Goal: Task Accomplishment & Management: Manage account settings

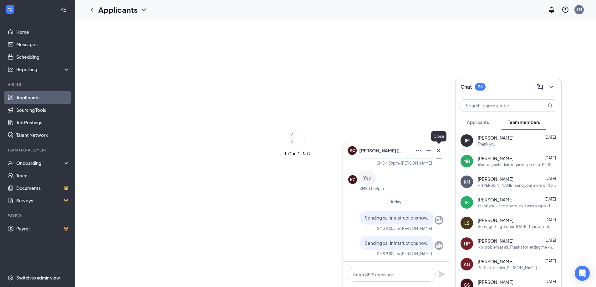
click at [437, 153] on icon "Cross" at bounding box center [439, 151] width 8 height 8
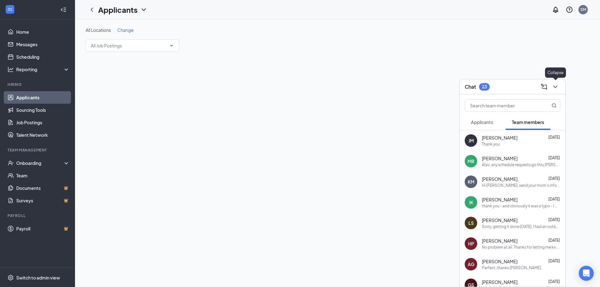
click at [555, 88] on icon "ChevronDown" at bounding box center [556, 87] width 8 height 8
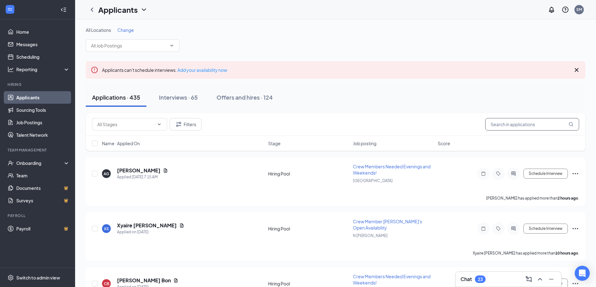
click at [508, 124] on input "text" at bounding box center [532, 124] width 94 height 13
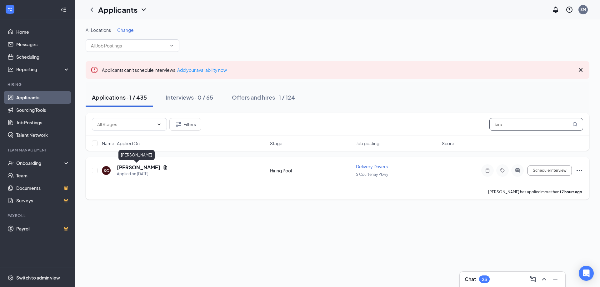
type input "kira"
click at [126, 169] on h5 "[PERSON_NAME]" at bounding box center [138, 167] width 43 height 7
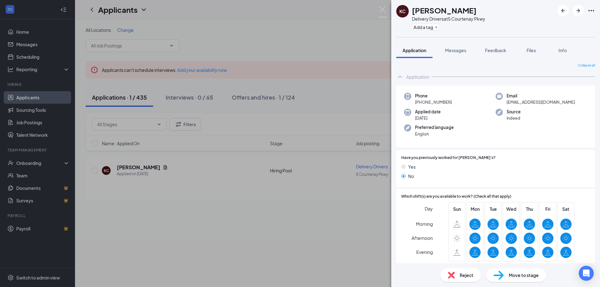
click at [517, 276] on span "Move to stage" at bounding box center [524, 275] width 30 height 7
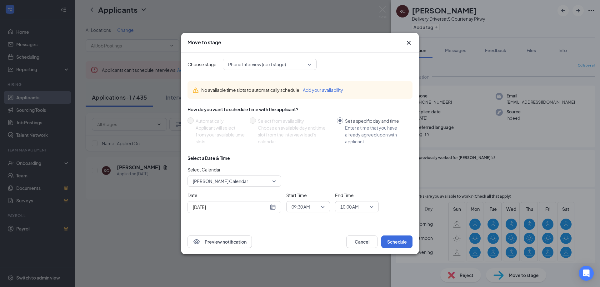
click at [305, 207] on span "09:30 AM" at bounding box center [301, 206] width 18 height 9
click at [300, 173] on span "09:45 AM" at bounding box center [300, 173] width 18 height 7
click at [392, 242] on button "Schedule" at bounding box center [397, 242] width 31 height 13
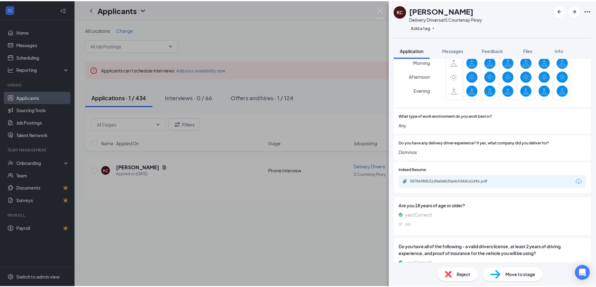
scroll to position [188, 0]
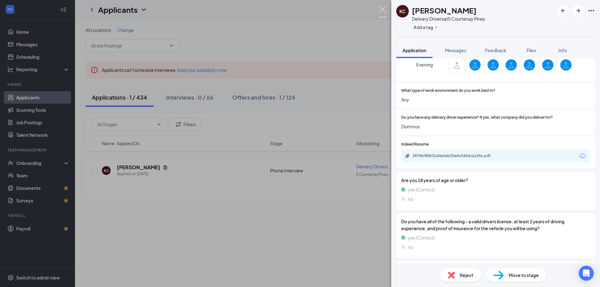
click at [380, 8] on img at bounding box center [383, 12] width 8 height 12
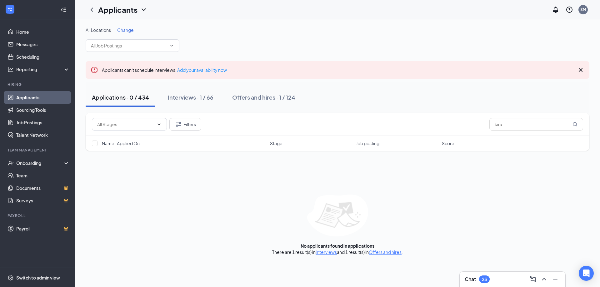
click at [28, 97] on link "Applicants" at bounding box center [42, 97] width 53 height 13
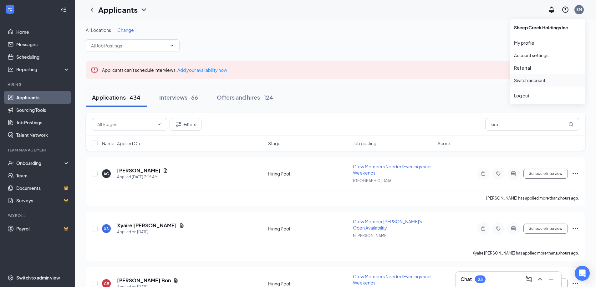
click at [529, 81] on link "Switch account" at bounding box center [529, 81] width 31 height 6
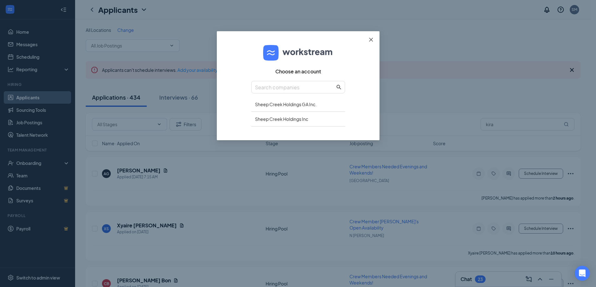
click at [373, 38] on span "Close" at bounding box center [370, 39] width 17 height 17
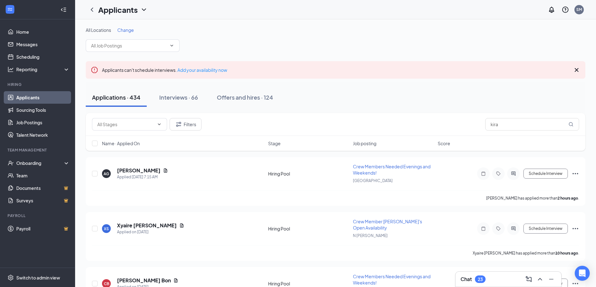
click at [28, 97] on link "Applicants" at bounding box center [42, 97] width 53 height 13
click at [114, 48] on input "text" at bounding box center [129, 45] width 76 height 7
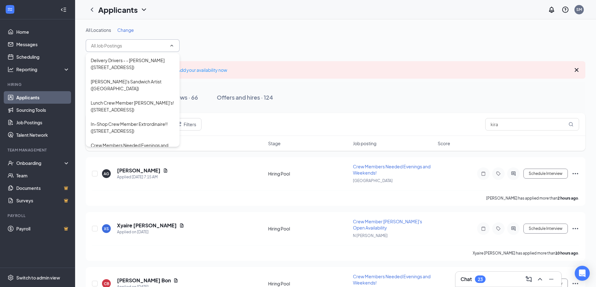
click at [113, 45] on input "text" at bounding box center [129, 45] width 76 height 7
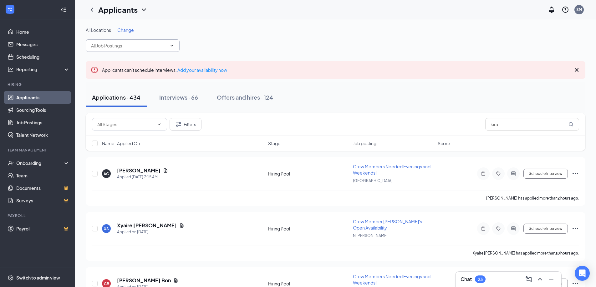
click at [28, 95] on link "Applicants" at bounding box center [42, 97] width 53 height 13
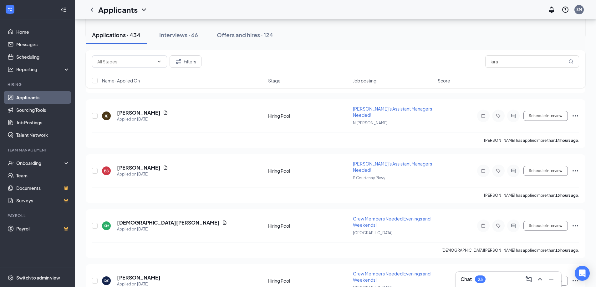
scroll to position [281, 0]
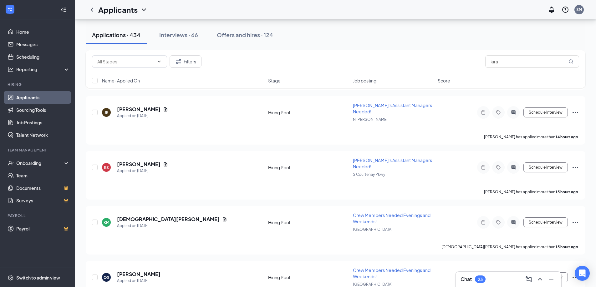
click at [499, 277] on div "Chat 23" at bounding box center [508, 280] width 96 height 10
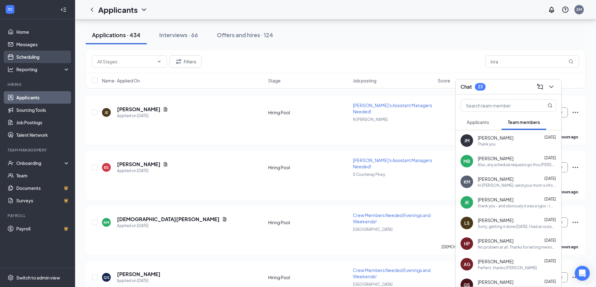
click at [22, 57] on link "Scheduling" at bounding box center [42, 57] width 53 height 13
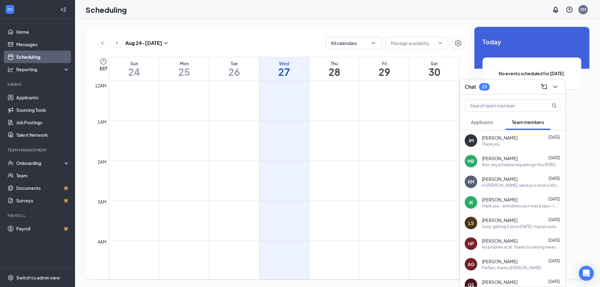
scroll to position [307, 0]
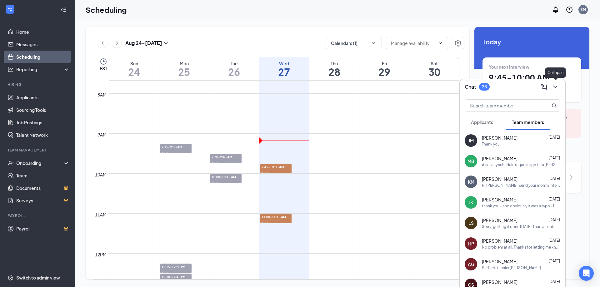
click at [556, 85] on icon "ChevronDown" at bounding box center [556, 87] width 8 height 8
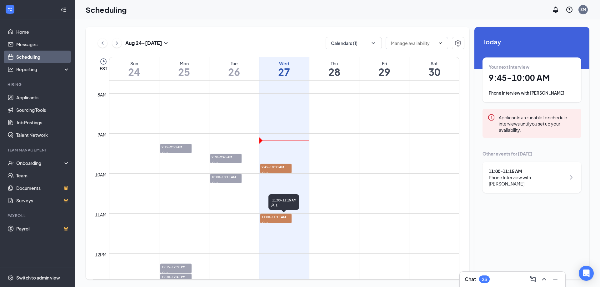
click at [275, 217] on span "11:00-11:15 AM" at bounding box center [276, 217] width 31 height 6
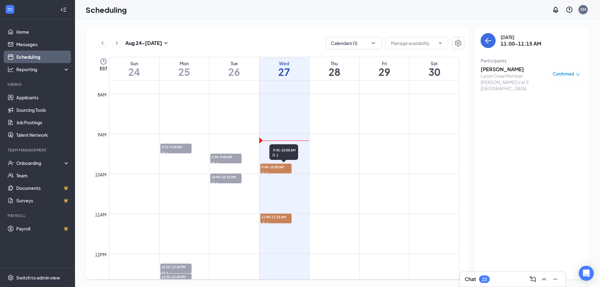
click at [271, 167] on span "9:45-10:00 AM" at bounding box center [276, 167] width 31 height 6
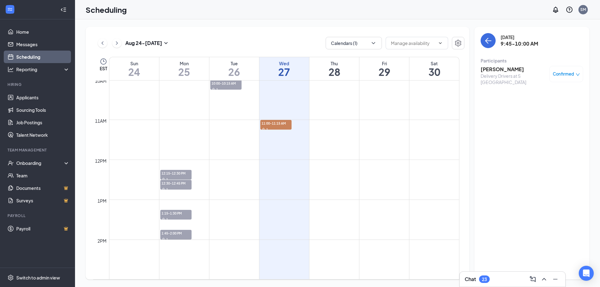
scroll to position [370, 0]
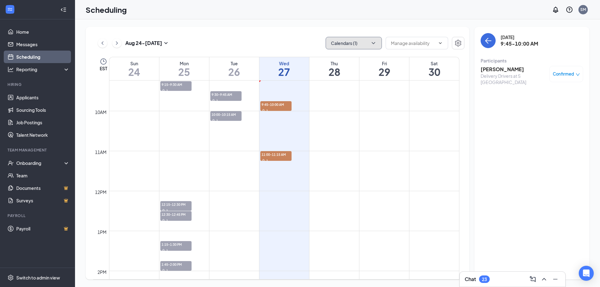
click at [347, 41] on button "Calendars (1)" at bounding box center [354, 43] width 56 height 13
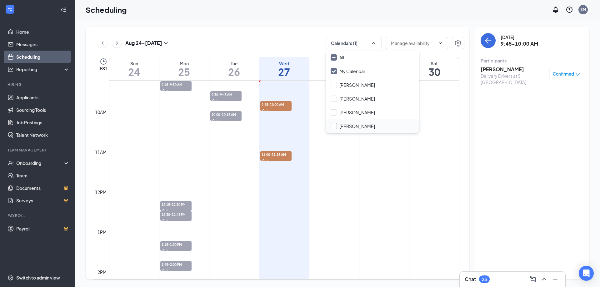
click at [349, 127] on input "Sean McCoy" at bounding box center [353, 126] width 44 height 6
checkbox input "true"
click at [345, 67] on div "My Calendar" at bounding box center [373, 71] width 94 height 14
checkbox input "false"
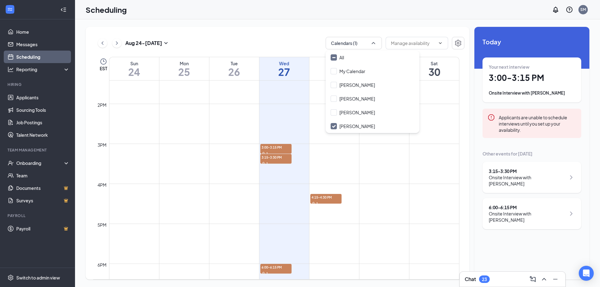
scroll to position [526, 0]
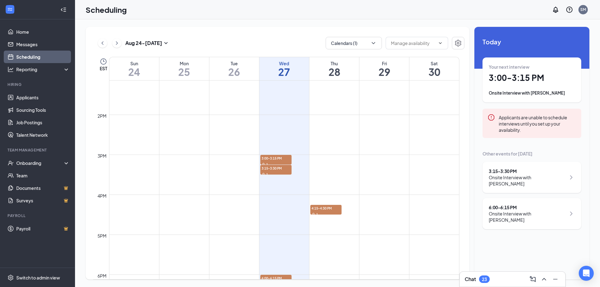
click at [28, 56] on link "Scheduling" at bounding box center [42, 57] width 53 height 13
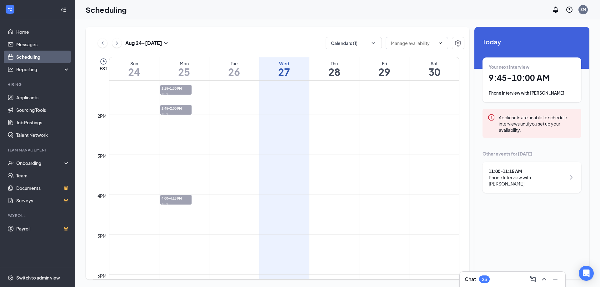
click at [500, 276] on div "Chat 23" at bounding box center [513, 280] width 96 height 10
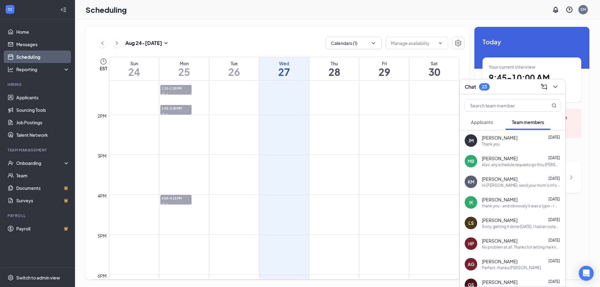
click at [485, 122] on span "Applicants" at bounding box center [482, 122] width 22 height 6
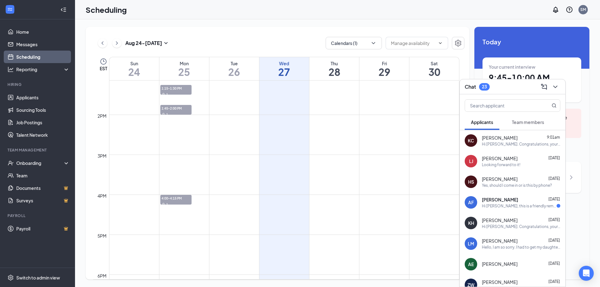
click at [491, 142] on div "Hi Kira. Congratulations, your phone interview with Jimmy John's for Delivery D…" at bounding box center [521, 144] width 78 height 5
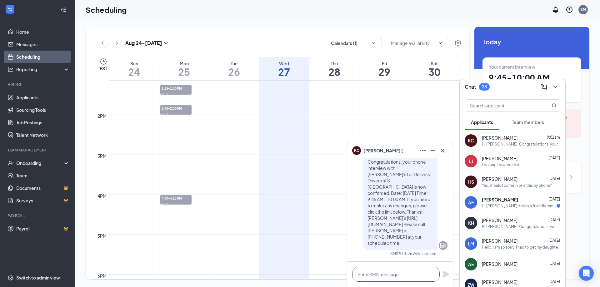
click at [416, 272] on textarea at bounding box center [396, 274] width 88 height 15
type textarea "did you receive my message and call-in instructions?"
click at [446, 272] on icon "Plane" at bounding box center [446, 271] width 7 height 7
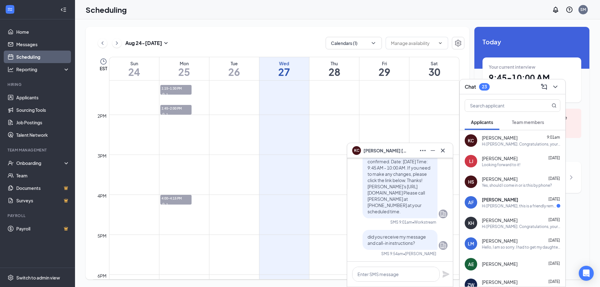
scroll to position [0, 0]
click at [446, 151] on icon "Cross" at bounding box center [443, 151] width 8 height 8
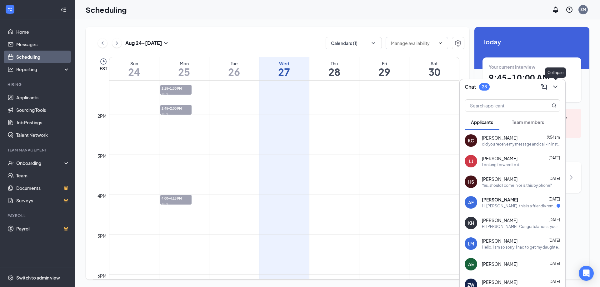
click at [557, 88] on icon "ChevronDown" at bounding box center [556, 87] width 8 height 8
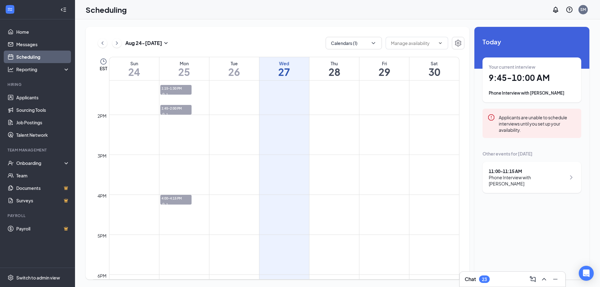
click at [533, 76] on h1 "9:45 - 10:00 AM" at bounding box center [532, 78] width 86 height 11
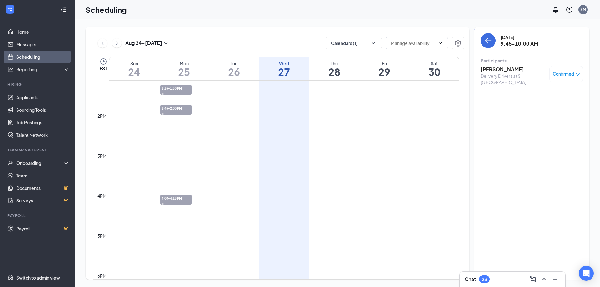
click at [498, 71] on h3 "[PERSON_NAME]" at bounding box center [514, 69] width 66 height 7
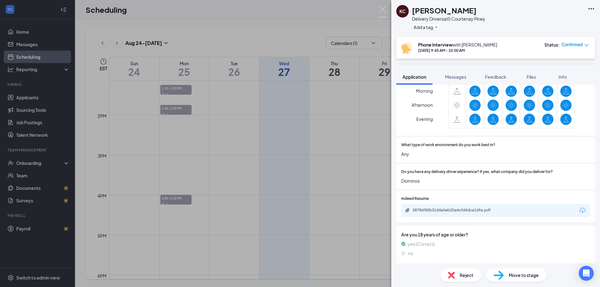
scroll to position [188, 0]
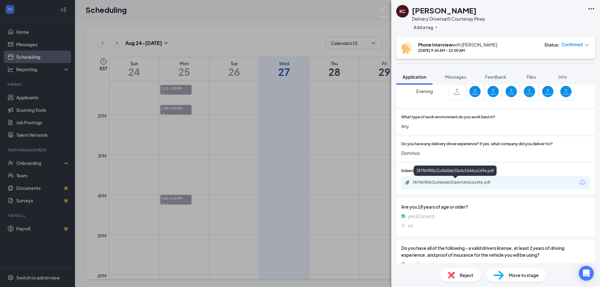
click at [440, 181] on div "38786f80b31d4a0eb20a4cfd4dca169a.pdf" at bounding box center [457, 182] width 88 height 5
click at [523, 275] on span "Move to stage" at bounding box center [524, 275] width 30 height 7
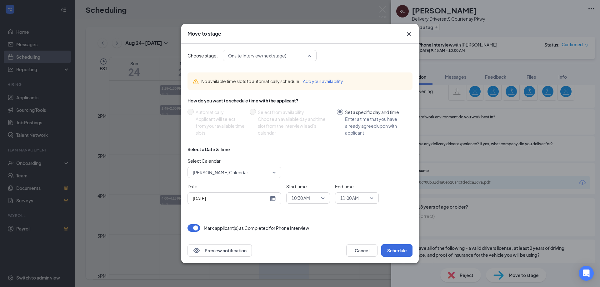
click at [255, 55] on span "Onsite Interview (next stage)" at bounding box center [257, 55] width 58 height 9
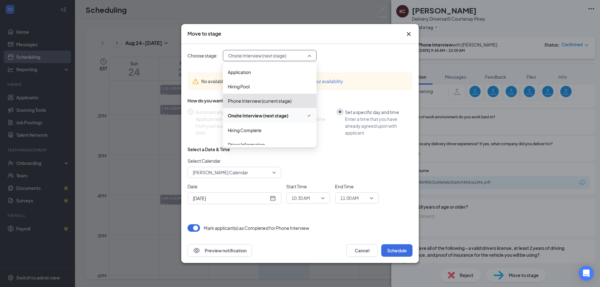
click at [246, 114] on span "Onsite Interview (next stage)" at bounding box center [258, 115] width 61 height 7
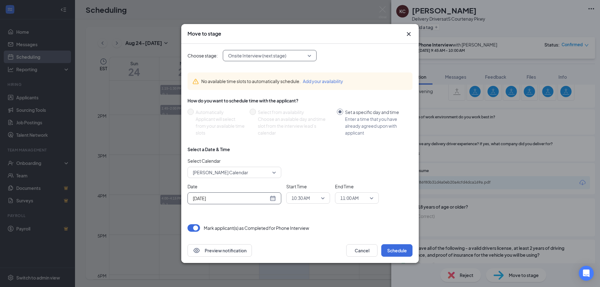
click at [221, 198] on input "[DATE]" at bounding box center [231, 198] width 76 height 7
click at [223, 199] on input "[DATE]" at bounding box center [231, 198] width 76 height 7
click at [315, 163] on div "Select Calendar Shannon Marler's Calendar" at bounding box center [300, 168] width 225 height 21
click at [221, 172] on span "[PERSON_NAME] Calendar" at bounding box center [220, 172] width 55 height 9
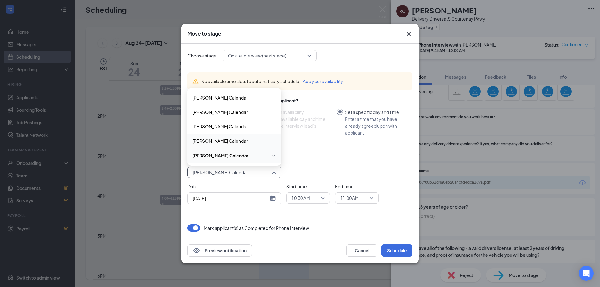
click at [206, 140] on span "Sean McCoy's Calendar" at bounding box center [220, 141] width 55 height 7
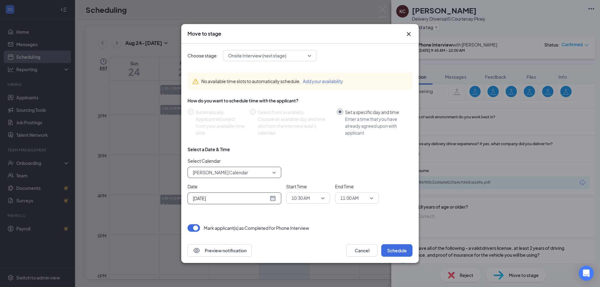
click at [221, 197] on input "[DATE]" at bounding box center [231, 198] width 76 height 7
type input "Aug 28, 2025"
click at [241, 172] on div "28" at bounding box center [242, 175] width 8 height 8
click at [300, 198] on span "10:30 AM" at bounding box center [301, 198] width 18 height 9
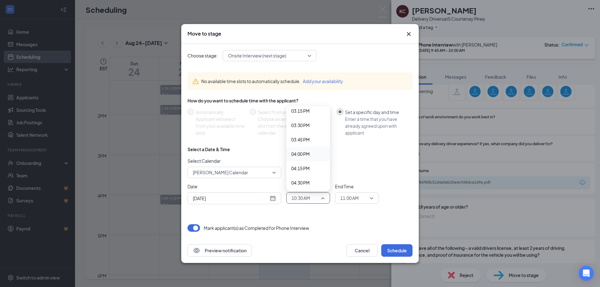
click at [300, 154] on span "04:00 PM" at bounding box center [300, 154] width 18 height 7
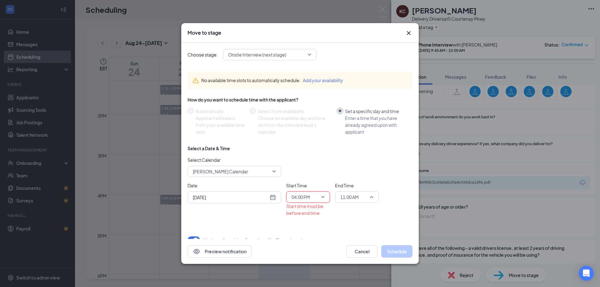
click at [344, 194] on span "11:00 AM" at bounding box center [350, 197] width 18 height 9
click at [346, 138] on span "04:15 PM" at bounding box center [349, 138] width 18 height 7
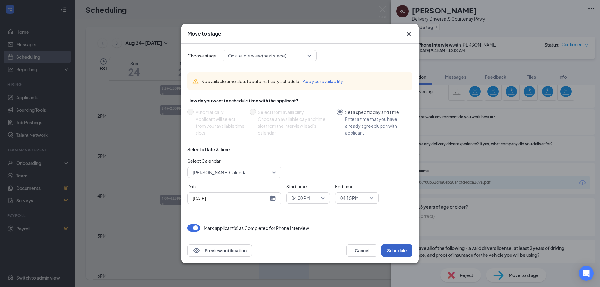
click at [396, 249] on button "Schedule" at bounding box center [397, 251] width 31 height 13
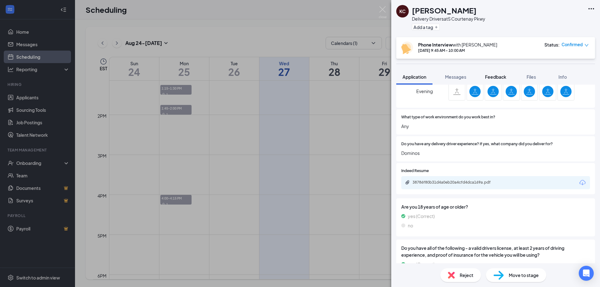
click at [495, 78] on span "Feedback" at bounding box center [495, 77] width 21 height 6
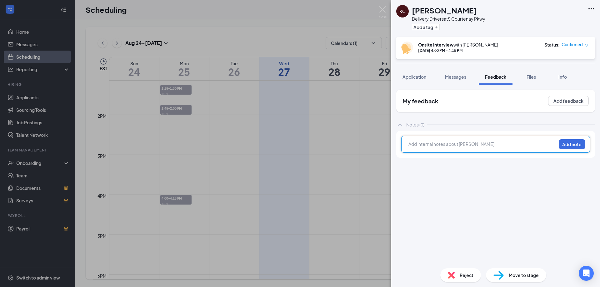
click at [428, 144] on div at bounding box center [482, 144] width 147 height 7
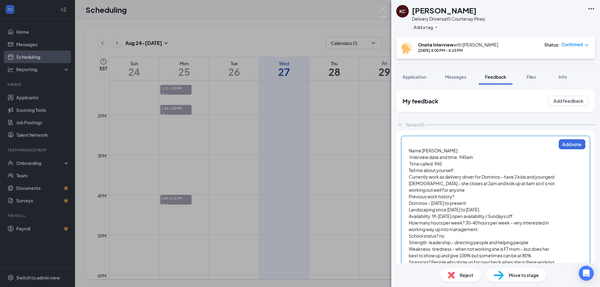
click at [458, 151] on div "Name Kira Corado Interview date and time: 945am Time called: 945" at bounding box center [482, 158] width 147 height 20
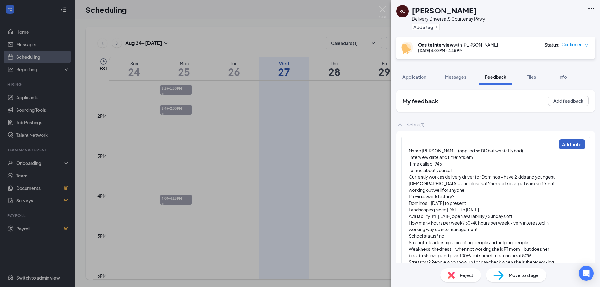
click at [572, 144] on button "Add note" at bounding box center [572, 144] width 27 height 10
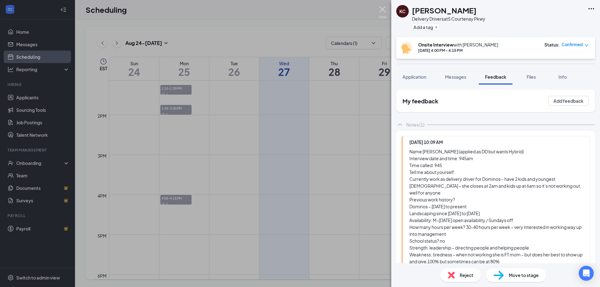
click at [385, 10] on img at bounding box center [383, 12] width 8 height 12
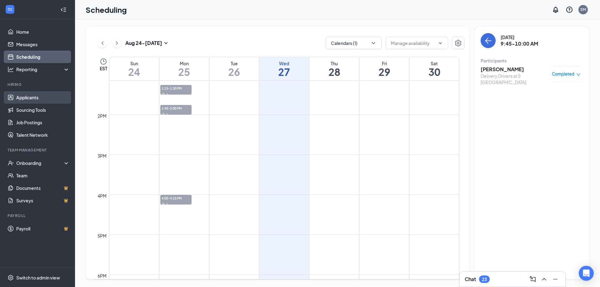
click at [34, 96] on link "Applicants" at bounding box center [42, 97] width 53 height 13
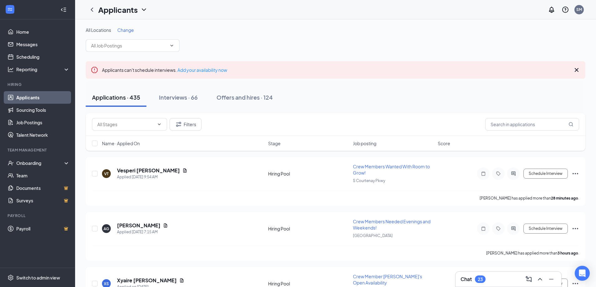
click at [31, 97] on link "Applicants" at bounding box center [42, 97] width 53 height 13
click at [37, 98] on link "Applicants" at bounding box center [42, 97] width 53 height 13
click at [133, 171] on h5 "Vesperi [PERSON_NAME]" at bounding box center [148, 170] width 63 height 7
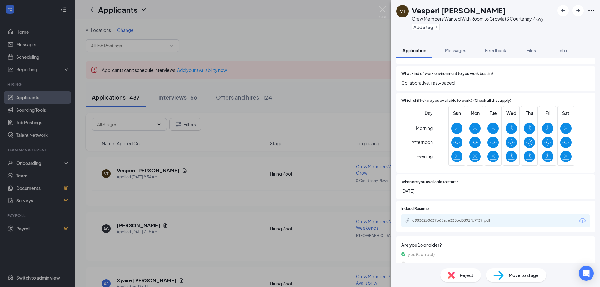
scroll to position [188, 0]
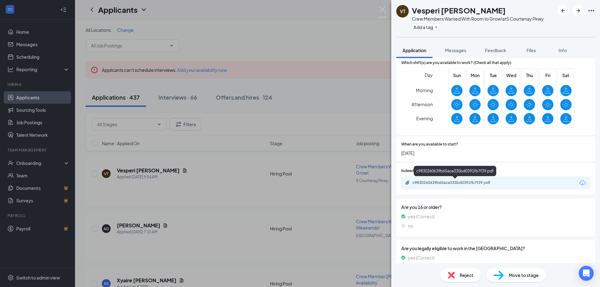
click at [448, 180] on div "c9830260639b65ace335bd0391fb7f39.pdf" at bounding box center [457, 182] width 88 height 5
click at [578, 12] on icon "ArrowRight" at bounding box center [579, 11] width 8 height 8
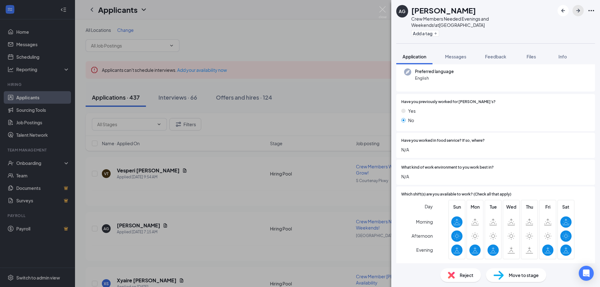
scroll to position [63, 0]
click at [579, 9] on icon "ArrowRight" at bounding box center [579, 11] width 8 height 8
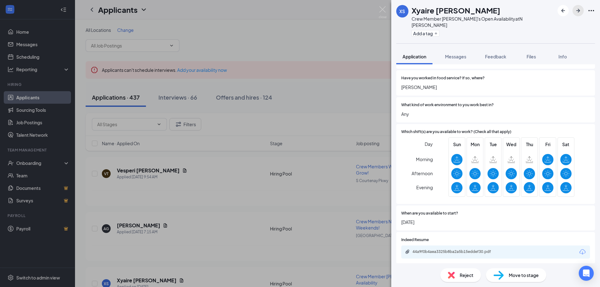
scroll to position [125, 0]
click at [578, 11] on icon "ArrowRight" at bounding box center [579, 11] width 8 height 8
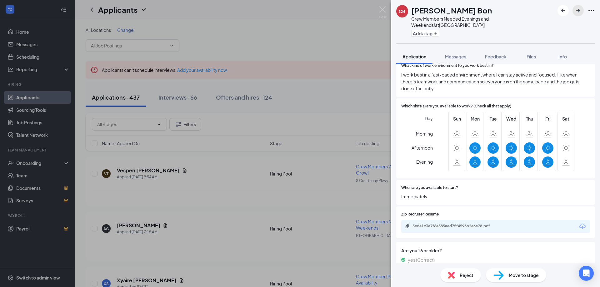
scroll to position [188, 0]
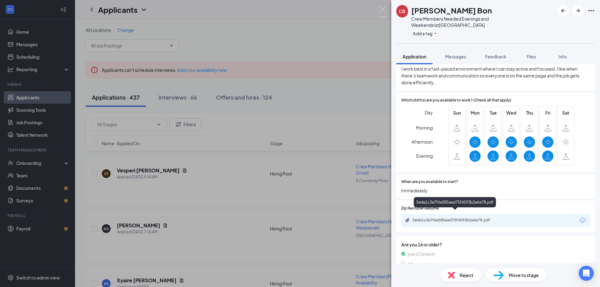
click at [453, 218] on div "5ede1c3e7f6e585aed75f4593b2e6e78.pdf" at bounding box center [457, 220] width 88 height 5
click at [577, 11] on icon "ArrowRight" at bounding box center [579, 11] width 8 height 8
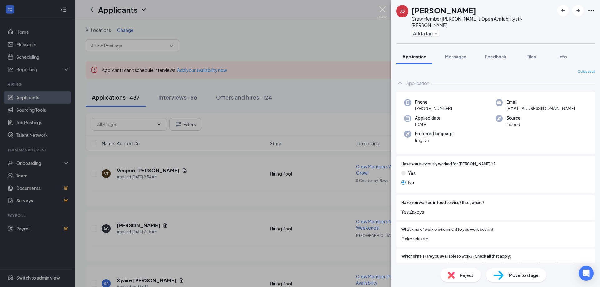
click at [383, 8] on img at bounding box center [383, 12] width 8 height 12
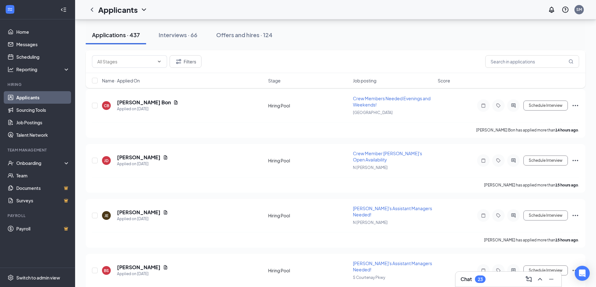
scroll to position [344, 0]
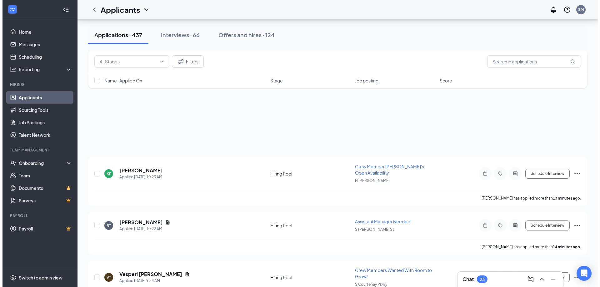
scroll to position [344, 0]
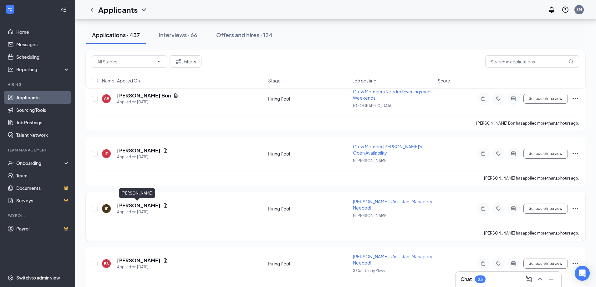
click at [129, 205] on h5 "[PERSON_NAME]" at bounding box center [138, 205] width 43 height 7
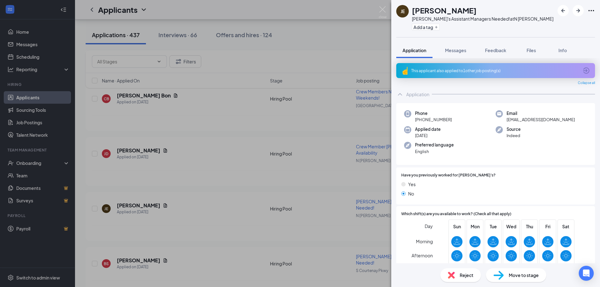
click at [463, 274] on span "Reject" at bounding box center [467, 275] width 14 height 7
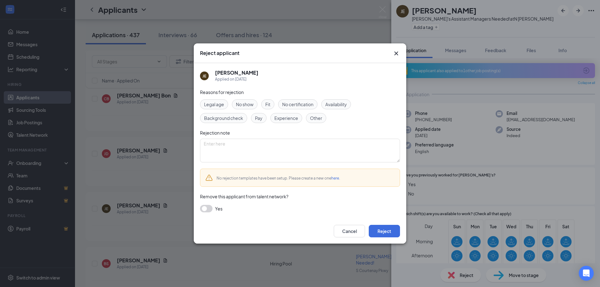
click at [206, 207] on button "button" at bounding box center [206, 209] width 13 height 8
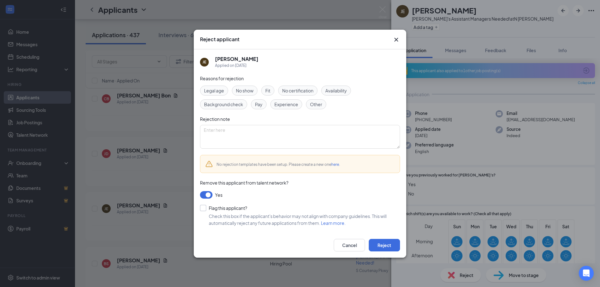
click at [205, 207] on input "Flag this applicant?" at bounding box center [223, 208] width 47 height 6
checkbox input "true"
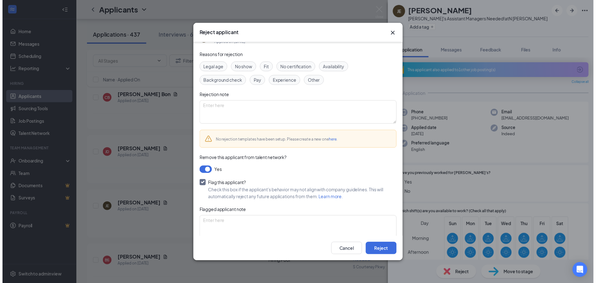
scroll to position [26, 0]
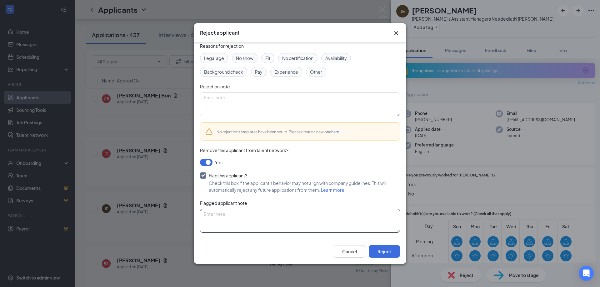
click at [218, 217] on textarea at bounding box center [300, 221] width 200 height 24
type textarea "already interviewed - PASS"
drag, startPoint x: 387, startPoint y: 254, endPoint x: 257, endPoint y: 219, distance: 134.4
click at [257, 220] on div "Reject applicant JE [PERSON_NAME] Applied on [DATE] Reasons for rejection Legal…" at bounding box center [300, 143] width 213 height 241
click at [385, 253] on button "Reject" at bounding box center [384, 251] width 31 height 13
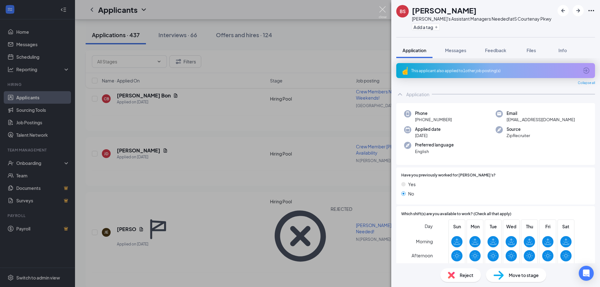
click at [385, 9] on img at bounding box center [383, 12] width 8 height 12
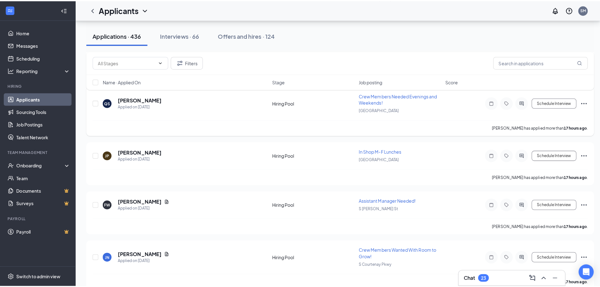
scroll to position [563, 0]
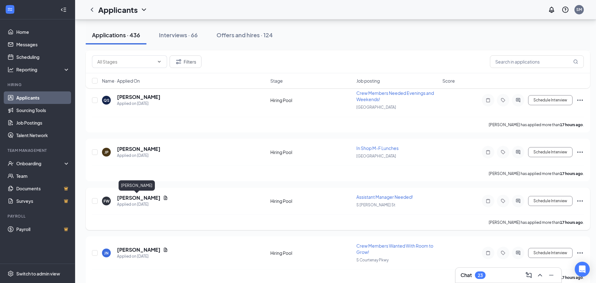
click at [127, 199] on h5 "[PERSON_NAME]" at bounding box center [138, 197] width 43 height 7
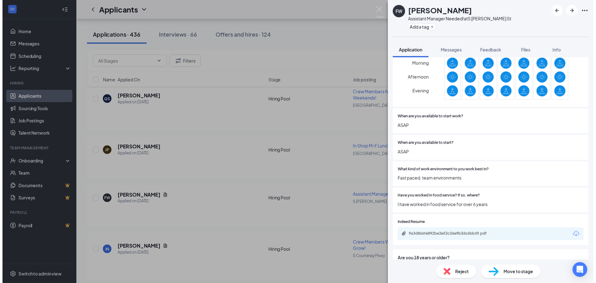
scroll to position [188, 0]
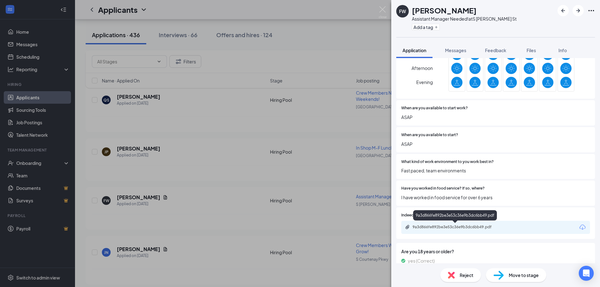
click at [463, 226] on div "9a3d866fe892be3e53c36e9b3dc6bb49.pdf" at bounding box center [457, 227] width 88 height 5
click at [383, 10] on img at bounding box center [383, 12] width 8 height 12
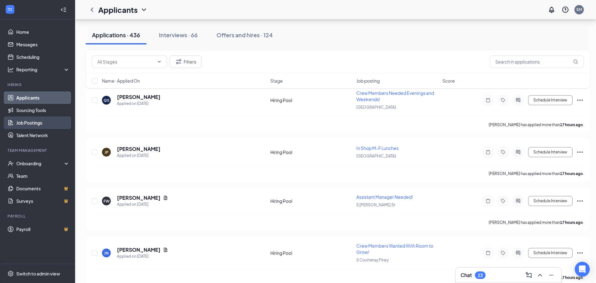
click at [23, 124] on link "Job Postings" at bounding box center [42, 122] width 53 height 13
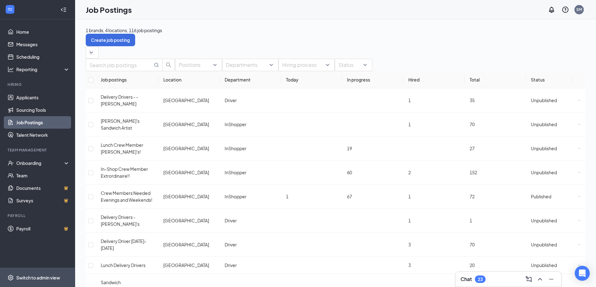
click at [31, 278] on div "Switch to admin view" at bounding box center [38, 278] width 44 height 6
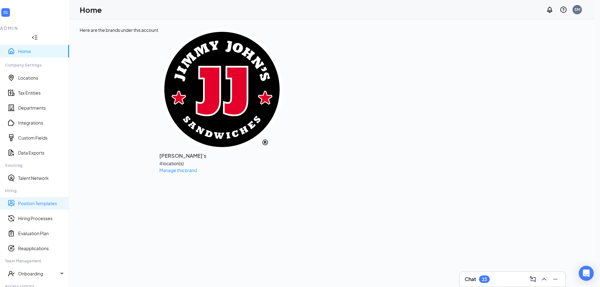
click at [24, 200] on link "Position Templates" at bounding box center [41, 203] width 46 height 6
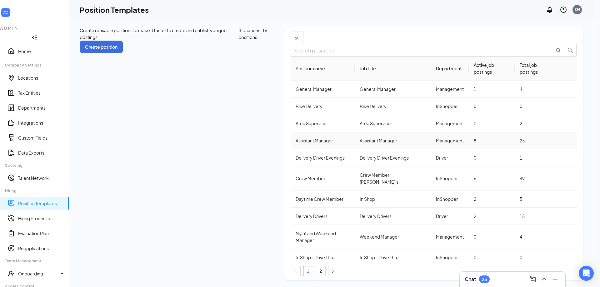
click at [296, 144] on div "Assistant Manager" at bounding box center [323, 140] width 54 height 7
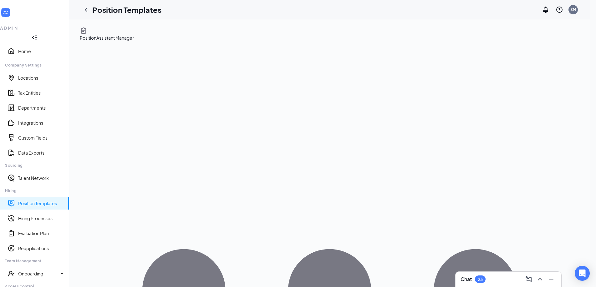
click at [571, 41] on icon "Ellipses" at bounding box center [329, 290] width 499 height 499
click at [518, 50] on span "Edit" at bounding box center [517, 47] width 8 height 6
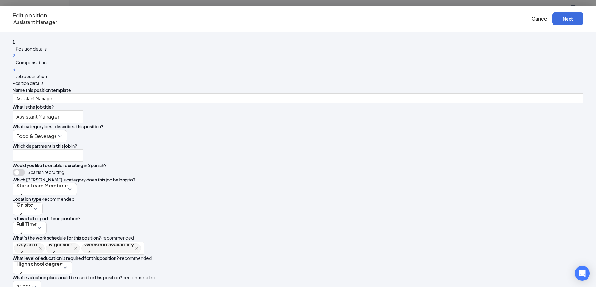
type input "Management"
click at [552, 15] on button "Next" at bounding box center [567, 19] width 31 height 13
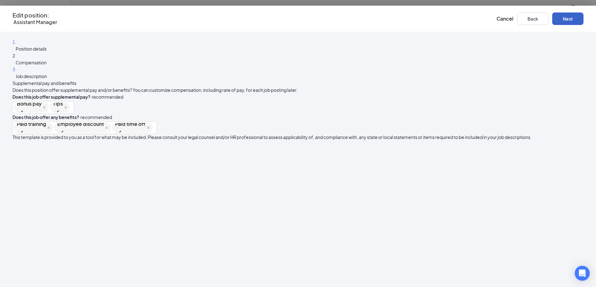
click at [552, 15] on button "Next" at bounding box center [567, 19] width 31 height 13
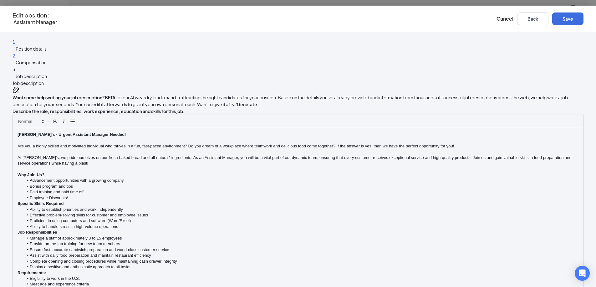
click at [126, 137] on strong "[PERSON_NAME]'s - Urgent Assistant Manager Needed!" at bounding box center [72, 134] width 108 height 5
click at [221, 195] on li "Employee Discounts*" at bounding box center [301, 198] width 555 height 6
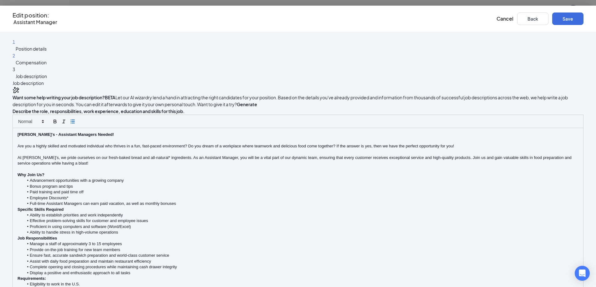
click at [189, 184] on li "Bonus program and tips" at bounding box center [301, 187] width 555 height 6
click at [294, 201] on li "Full-time Assistant Managers can earn paid vacation, as well as monthly bonuses" at bounding box center [301, 204] width 555 height 6
click at [114, 137] on strong "[PERSON_NAME]'s - Assistant Managers Needed!" at bounding box center [66, 134] width 96 height 5
click at [175, 149] on p "Are you a highly skilled and motivated individual who thrives in a fun, fast-pa…" at bounding box center [298, 147] width 561 height 6
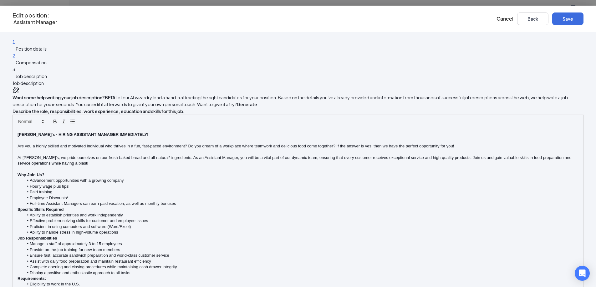
click at [173, 149] on p "Are you a highly skilled and motivated individual who thrives in a fun, fast-pa…" at bounding box center [298, 147] width 561 height 6
click at [269, 149] on p "If you are looking for change, we are looking for you! Now hiring highly skille…" at bounding box center [298, 147] width 561 height 6
click at [270, 156] on div "[PERSON_NAME]'s - HIRING ASSISTANT MANAGER IMMEDIATELY! If you are looking for …" at bounding box center [298, 235] width 570 height 215
click at [552, 15] on button "Save" at bounding box center [567, 19] width 31 height 13
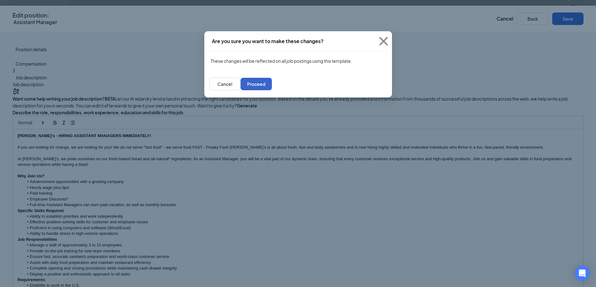
click at [272, 86] on button "Proceed" at bounding box center [255, 84] width 31 height 13
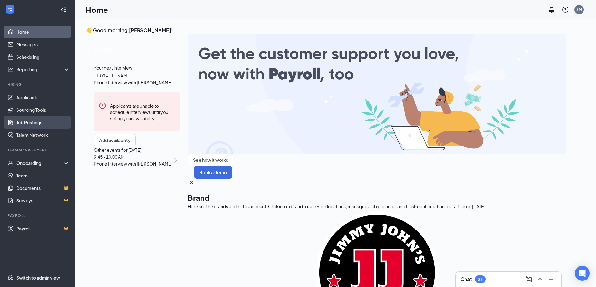
click at [29, 122] on link "Job Postings" at bounding box center [42, 122] width 53 height 13
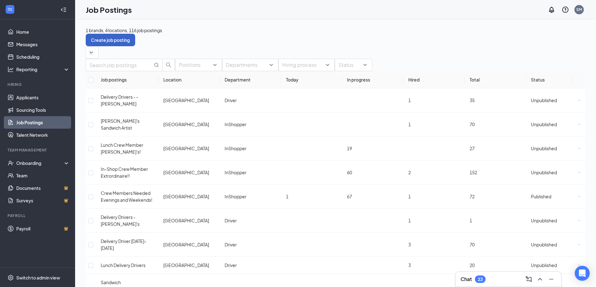
click at [135, 34] on button "Create job posting" at bounding box center [110, 40] width 49 height 13
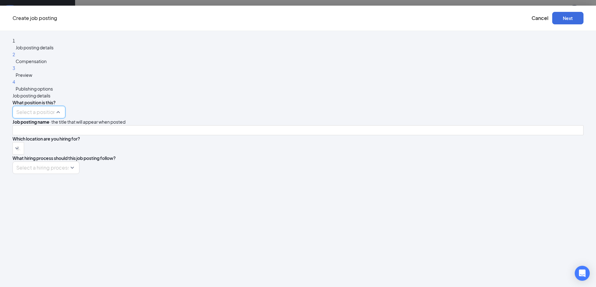
click at [57, 106] on input "search" at bounding box center [36, 112] width 41 height 12
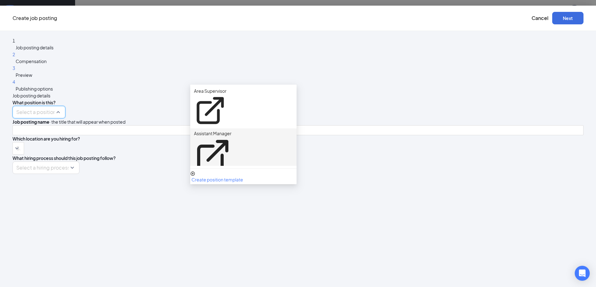
click at [231, 130] on p "Assistant Manager" at bounding box center [213, 133] width 38 height 7
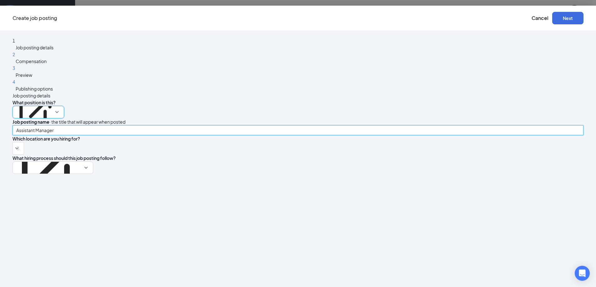
click at [241, 125] on input "Assistant Manager" at bounding box center [298, 130] width 571 height 10
click at [16, 144] on div at bounding box center [15, 149] width 2 height 10
type input "Assistant Managers Wanted!"
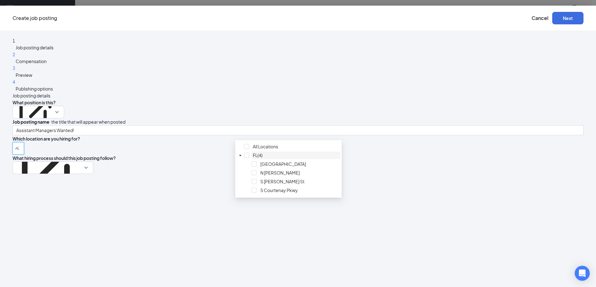
click at [253, 152] on div at bounding box center [296, 152] width 86 height 0
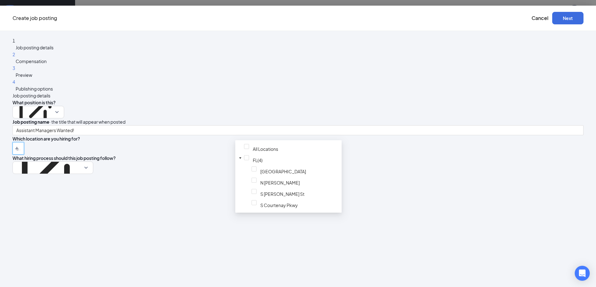
click at [381, 155] on div "What hiring process should this job posting follow? Management - General Manager" at bounding box center [298, 164] width 571 height 19
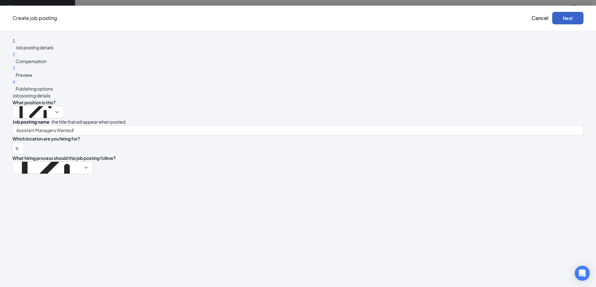
click at [552, 17] on button "Next" at bounding box center [567, 18] width 31 height 13
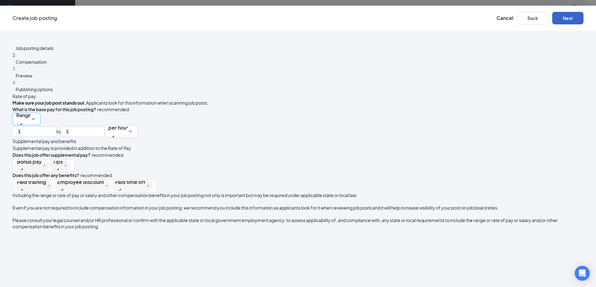
click at [31, 109] on span "Range" at bounding box center [23, 115] width 15 height 12
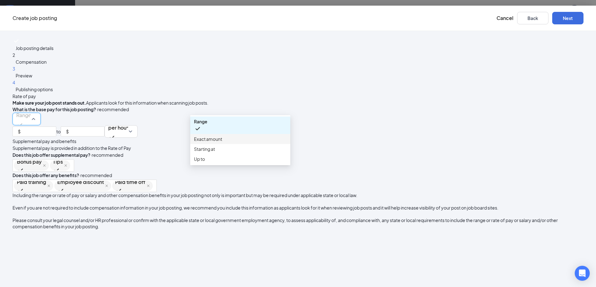
click at [222, 141] on span "Exact amount" at bounding box center [208, 139] width 28 height 7
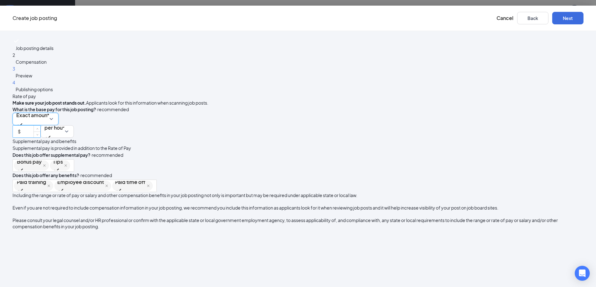
click at [40, 126] on input at bounding box center [31, 130] width 18 height 9
type input "16"
click at [552, 19] on button "Next" at bounding box center [567, 18] width 31 height 13
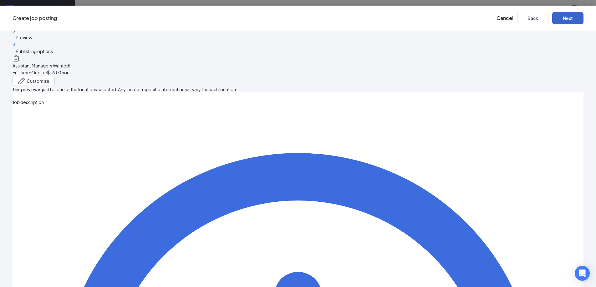
click at [552, 18] on button "Next" at bounding box center [567, 18] width 31 height 13
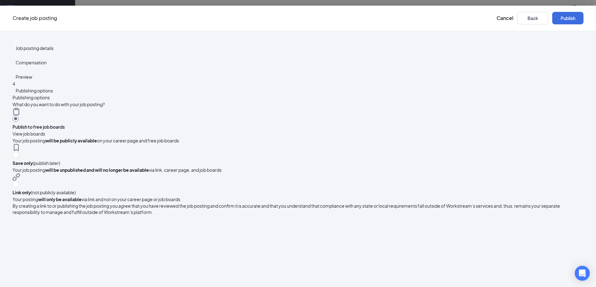
scroll to position [0, 0]
click at [552, 17] on button "Publish" at bounding box center [567, 18] width 31 height 13
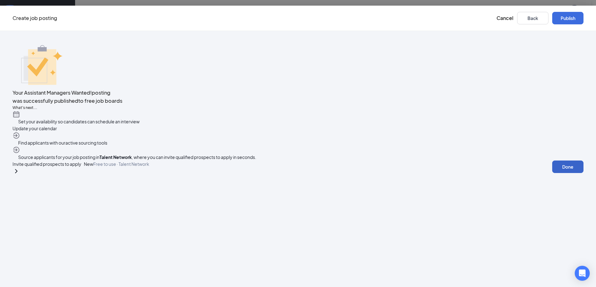
click at [552, 173] on button "Done" at bounding box center [567, 167] width 31 height 13
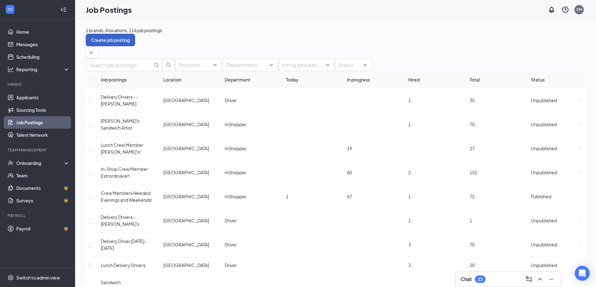
click at [135, 34] on button "Create job posting" at bounding box center [110, 40] width 49 height 13
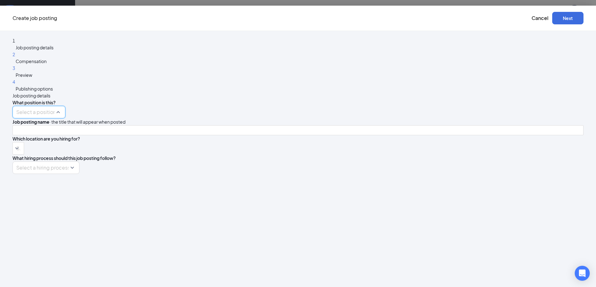
click at [57, 106] on input "search" at bounding box center [36, 112] width 41 height 12
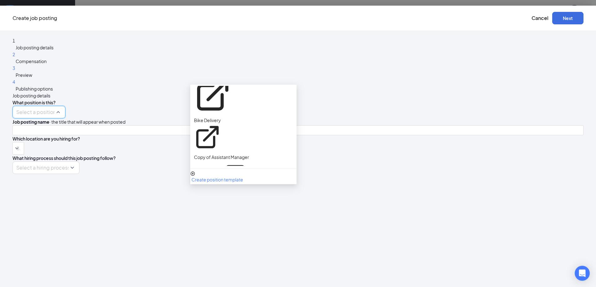
scroll to position [63, 0]
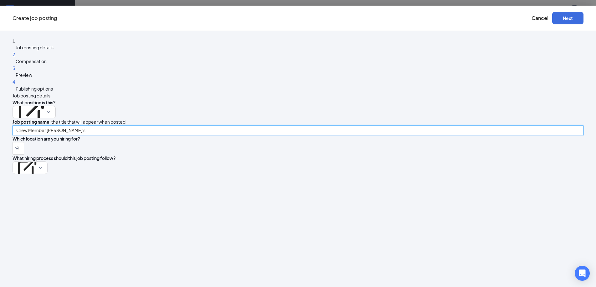
click at [318, 125] on input "Crew Member [PERSON_NAME]'s!" at bounding box center [298, 130] width 571 height 10
click at [16, 144] on div at bounding box center [15, 149] width 2 height 10
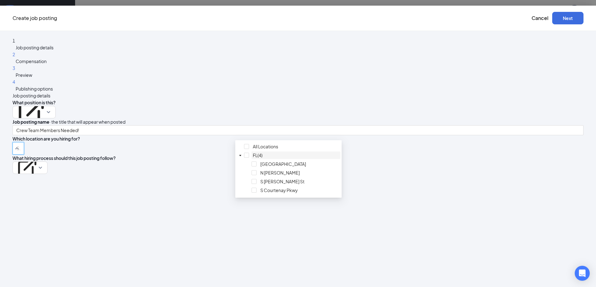
click at [253, 152] on div at bounding box center [296, 152] width 86 height 0
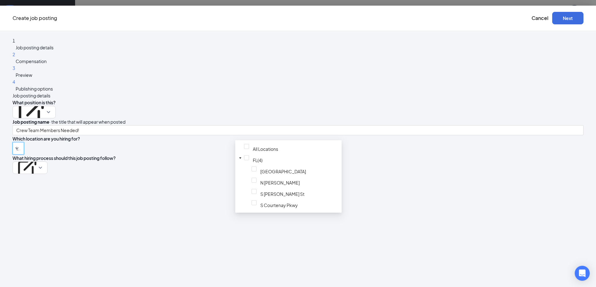
click at [390, 141] on div "What position is this? Crew Member 164091 23267 24883 Area Supervisor Assistant…" at bounding box center [298, 136] width 571 height 75
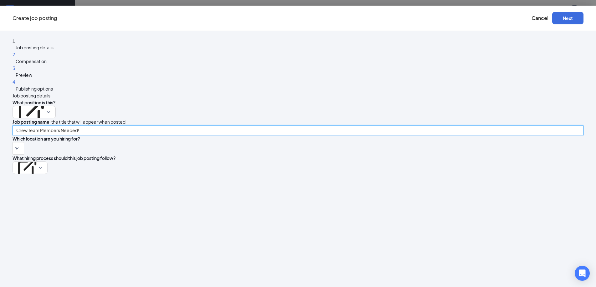
click at [302, 125] on input "Crew Team Members Needed!" at bounding box center [298, 130] width 571 height 10
click at [273, 125] on input "Crew Team Members Needed With Open Availability!" at bounding box center [298, 130] width 571 height 10
type input "Crew Team Members With Open Availability!"
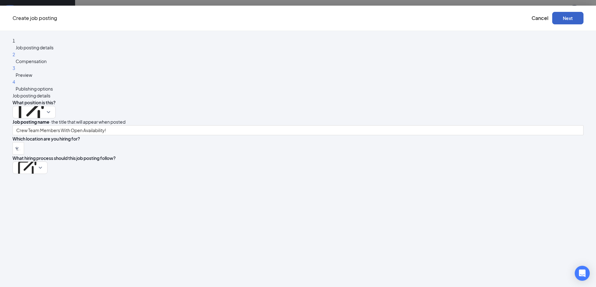
click at [552, 16] on button "Next" at bounding box center [567, 18] width 31 height 13
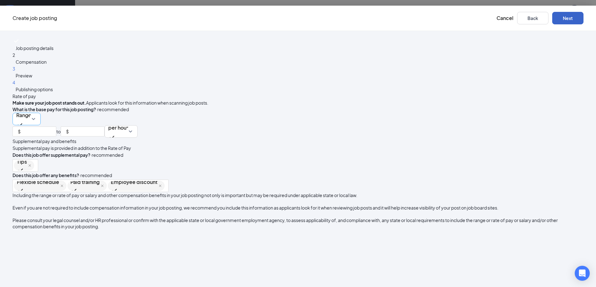
click at [31, 109] on span "Range" at bounding box center [23, 118] width 15 height 19
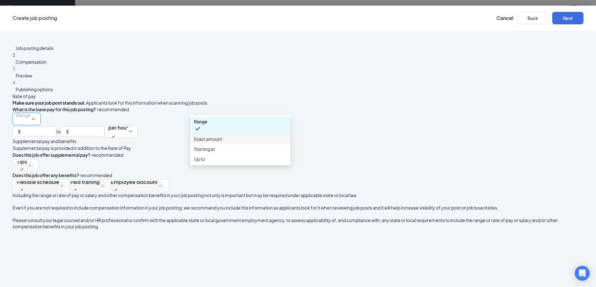
click at [222, 142] on span "Exact amount" at bounding box center [208, 139] width 28 height 7
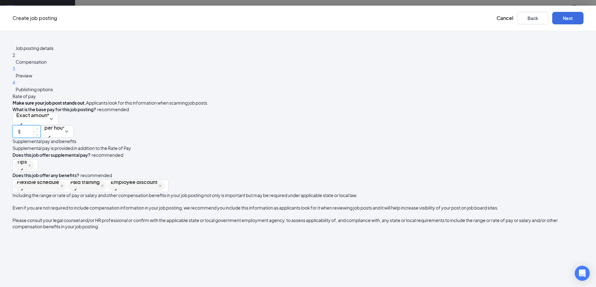
click at [40, 126] on input at bounding box center [31, 130] width 18 height 9
type input "13"
click at [552, 20] on button "Next" at bounding box center [567, 18] width 31 height 13
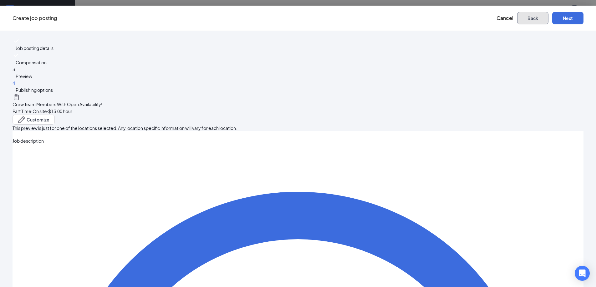
click at [517, 18] on button "Back" at bounding box center [532, 18] width 31 height 13
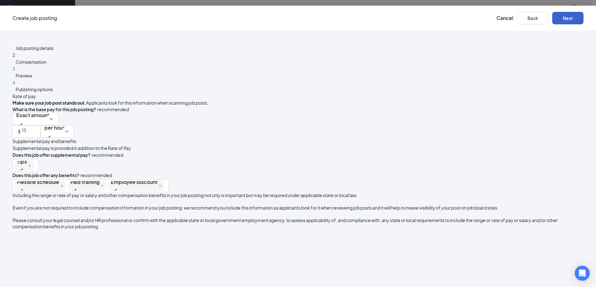
click at [552, 16] on button "Next" at bounding box center [567, 18] width 31 height 13
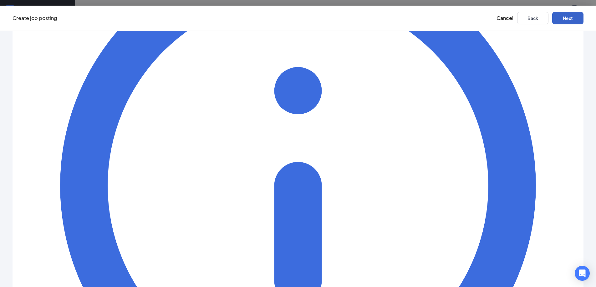
scroll to position [250, 0]
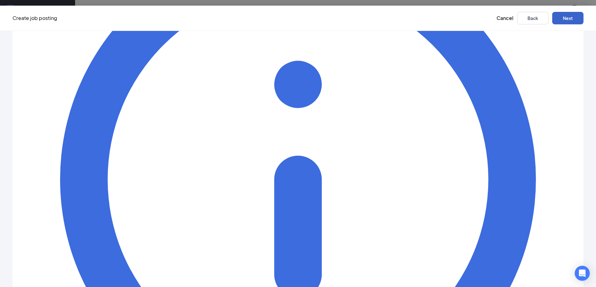
click at [552, 18] on button "Next" at bounding box center [567, 18] width 31 height 13
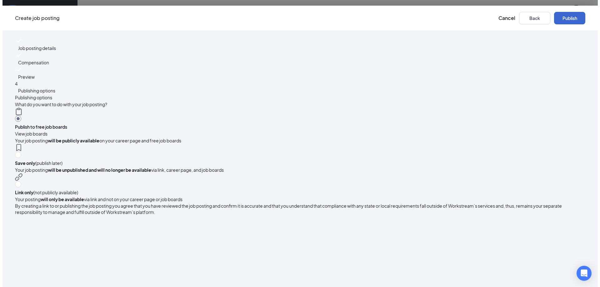
scroll to position [0, 0]
click at [552, 17] on button "Publish" at bounding box center [567, 18] width 31 height 13
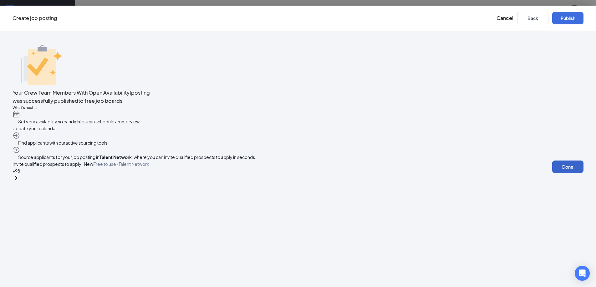
click at [552, 173] on button "Done" at bounding box center [567, 167] width 31 height 13
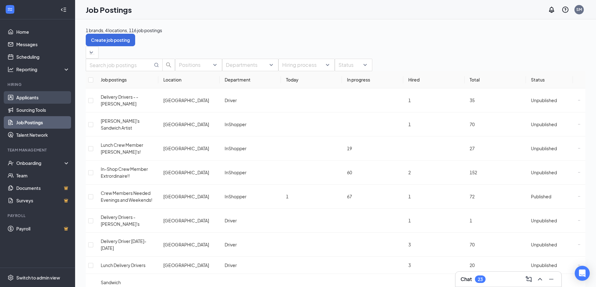
click at [18, 94] on link "Applicants" at bounding box center [42, 97] width 53 height 13
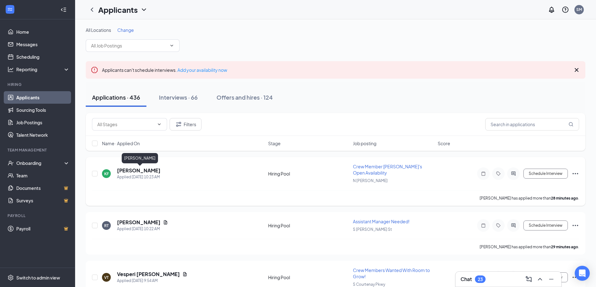
click at [139, 170] on h5 "[PERSON_NAME]" at bounding box center [138, 170] width 43 height 7
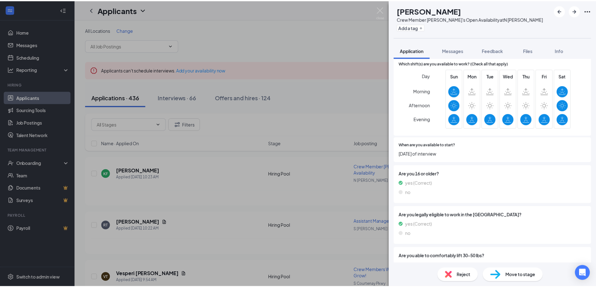
scroll to position [188, 0]
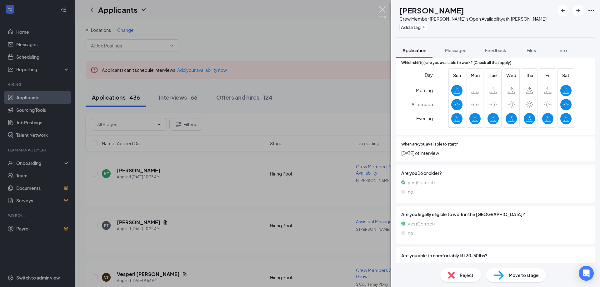
click at [383, 10] on img at bounding box center [383, 12] width 8 height 12
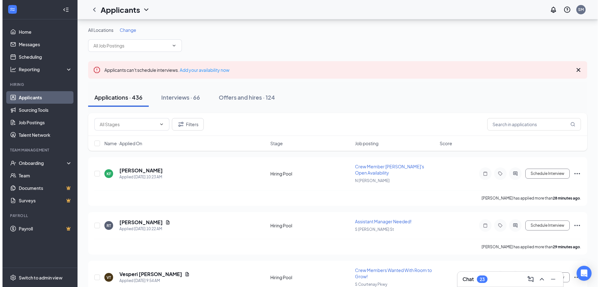
scroll to position [31, 0]
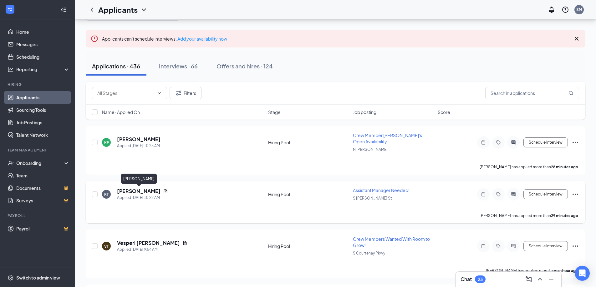
click at [123, 190] on h5 "[PERSON_NAME]" at bounding box center [138, 191] width 43 height 7
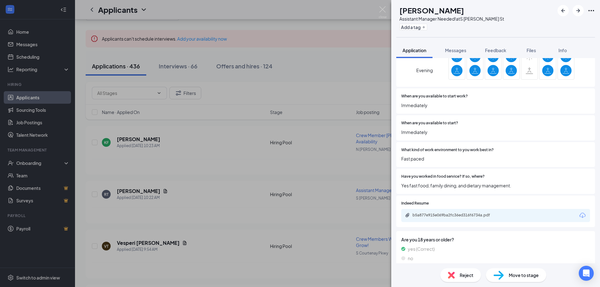
scroll to position [188, 0]
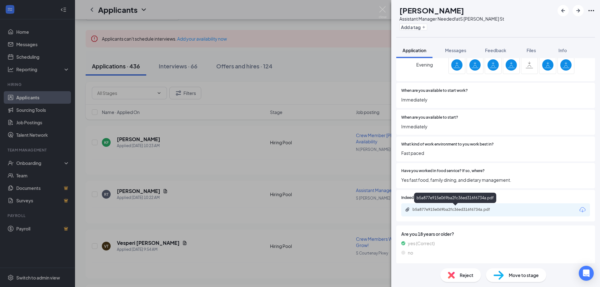
click at [451, 210] on div "b5a877e915e069ba2fc36ed316f6734a.pdf" at bounding box center [457, 209] width 88 height 5
click at [457, 50] on span "Messages" at bounding box center [455, 51] width 21 height 6
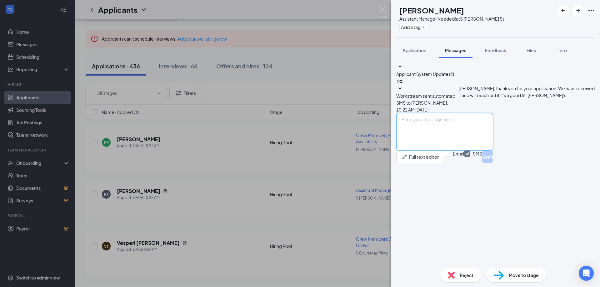
click at [431, 151] on textarea at bounding box center [445, 132] width 97 height 38
type textarea "Good morning, are you available for a PHONE interview [DATE] for the [PERSON_NA…"
click at [493, 163] on button "Send" at bounding box center [488, 157] width 11 height 13
click at [427, 26] on button "Add a tag" at bounding box center [414, 27] width 28 height 7
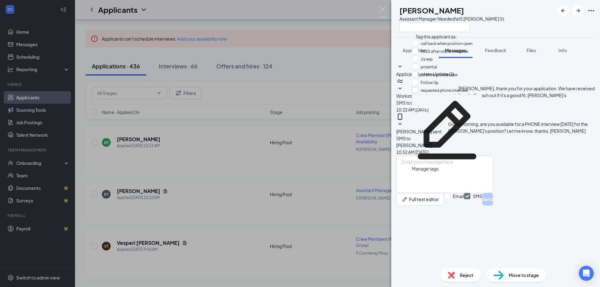
click at [440, 94] on input "requested phone interview" at bounding box center [440, 90] width 56 height 7
checkbox input "true"
click at [524, 22] on div "RT [PERSON_NAME] Assistant Manager Needed! at S [PERSON_NAME][GEOGRAPHIC_DATA]" at bounding box center [496, 18] width 209 height 37
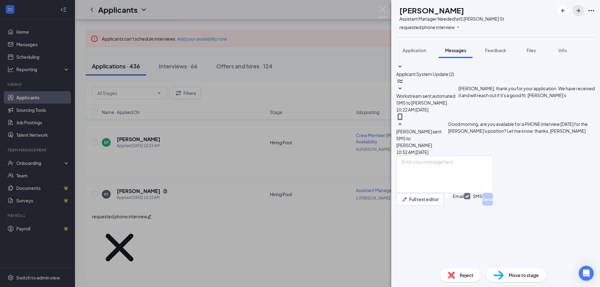
click at [579, 10] on icon "ArrowRight" at bounding box center [579, 11] width 4 height 4
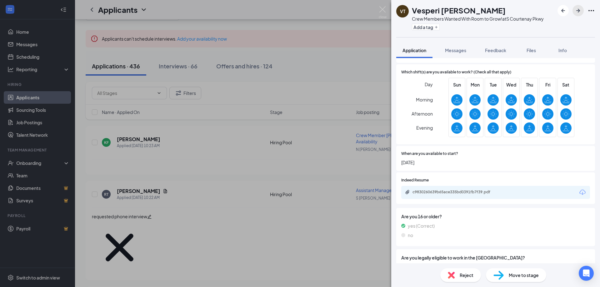
scroll to position [188, 0]
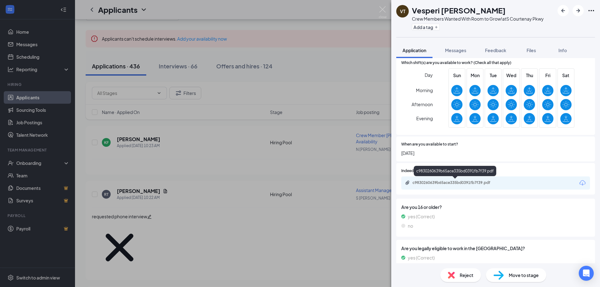
click at [437, 182] on div "c9830260639b65ace335bd0391fb7f39.pdf" at bounding box center [457, 182] width 88 height 5
click at [580, 10] on icon "ArrowRight" at bounding box center [579, 11] width 4 height 4
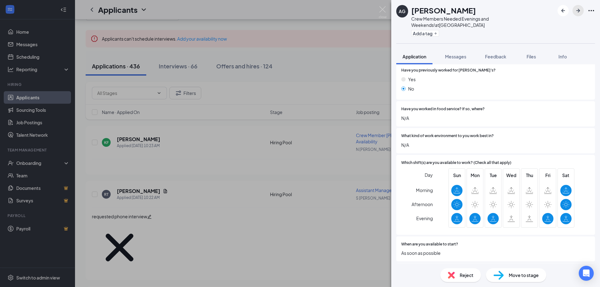
scroll to position [125, 0]
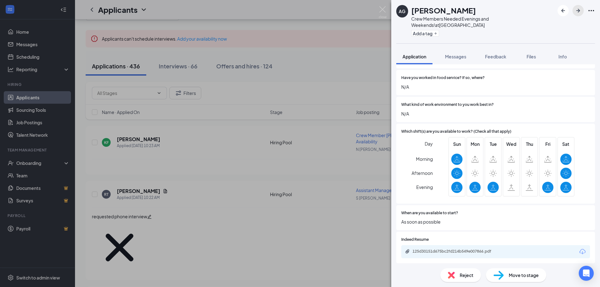
click at [579, 10] on icon "ArrowRight" at bounding box center [579, 11] width 4 height 4
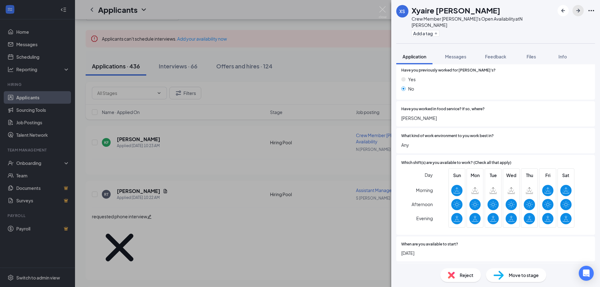
scroll to position [125, 0]
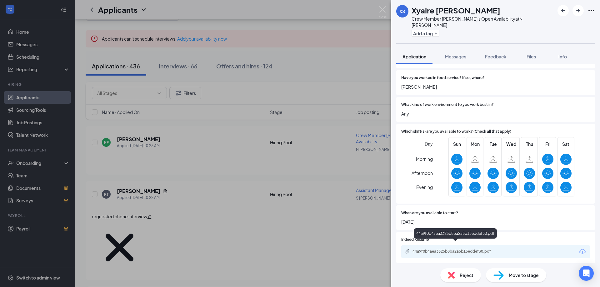
click at [455, 249] on div "44a9f0b4aea3325b8ba2a5b15eddef30.pdf" at bounding box center [457, 251] width 88 height 5
click at [576, 10] on icon "ArrowRight" at bounding box center [579, 11] width 8 height 8
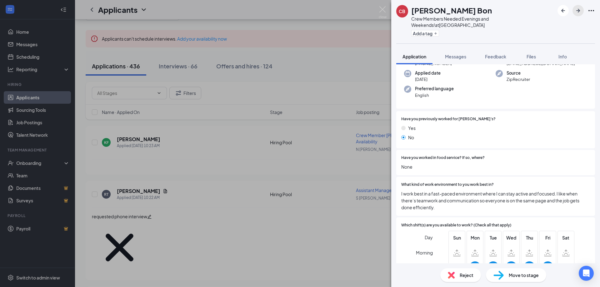
scroll to position [94, 0]
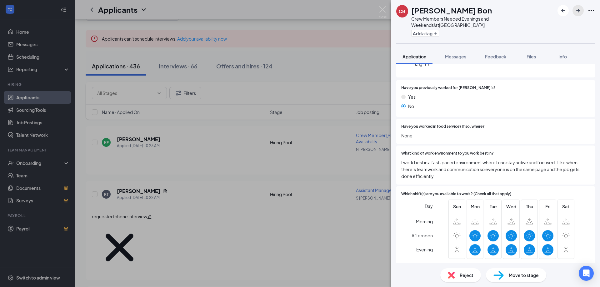
click at [578, 10] on icon "ArrowRight" at bounding box center [579, 11] width 4 height 4
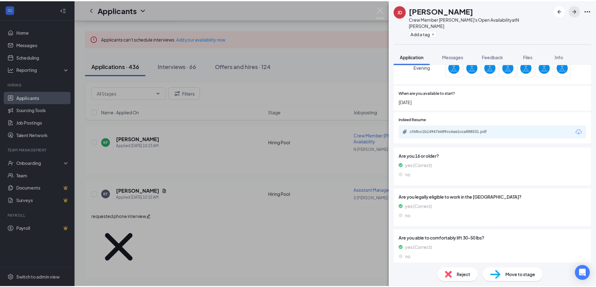
scroll to position [281, 0]
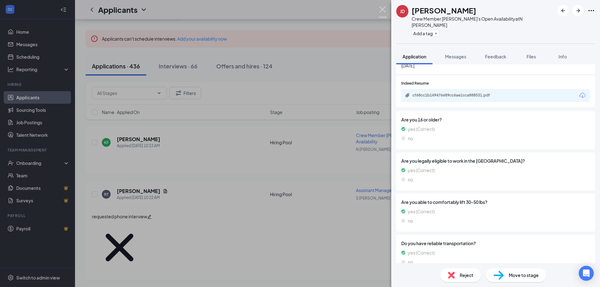
click at [384, 9] on img at bounding box center [383, 12] width 8 height 12
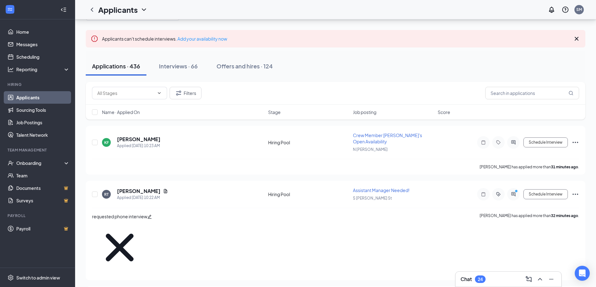
click at [491, 279] on div "Chat 24" at bounding box center [508, 280] width 96 height 10
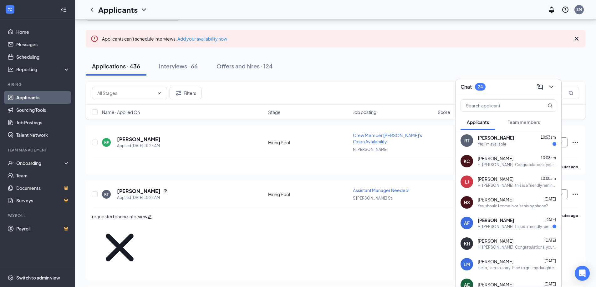
click at [490, 140] on span "[PERSON_NAME]" at bounding box center [496, 138] width 36 height 6
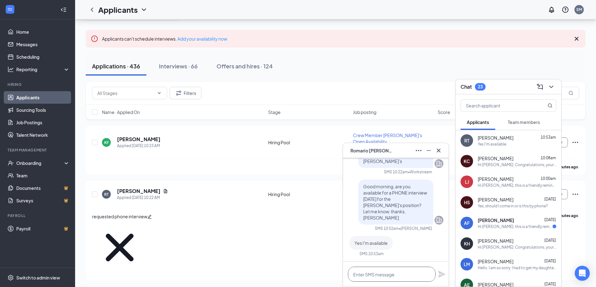
click at [390, 275] on textarea at bounding box center [392, 274] width 88 height 15
type textarea "Great, does 11am work?"
click at [440, 273] on icon "Plane" at bounding box center [441, 274] width 7 height 7
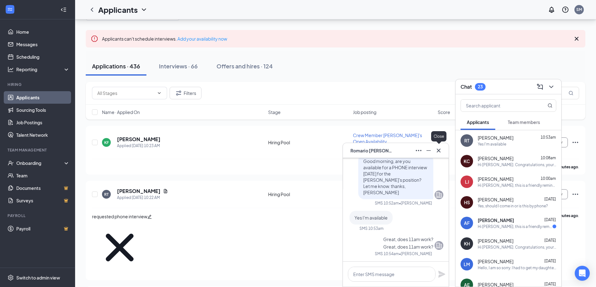
click at [438, 153] on icon "Cross" at bounding box center [439, 151] width 8 height 8
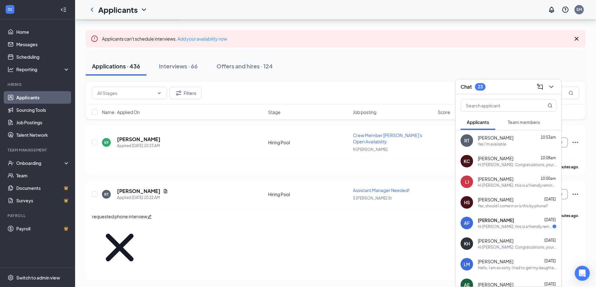
click at [513, 140] on span "[PERSON_NAME]" at bounding box center [496, 138] width 36 height 6
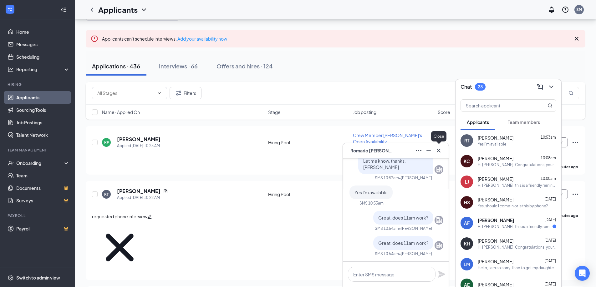
click at [441, 150] on icon "Cross" at bounding box center [439, 151] width 8 height 8
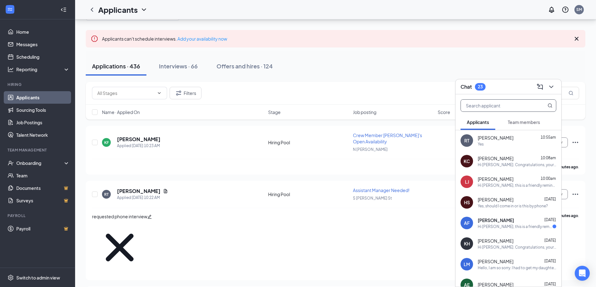
click at [503, 107] on input "text" at bounding box center [498, 106] width 74 height 12
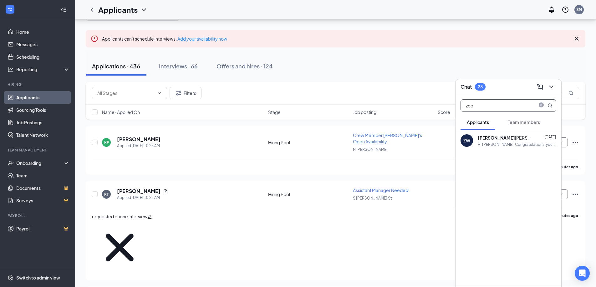
type input "zoe"
click at [488, 142] on div "Hi [PERSON_NAME]. Congratulations, your in person with [PERSON_NAME]'s for Crew…" at bounding box center [517, 144] width 78 height 5
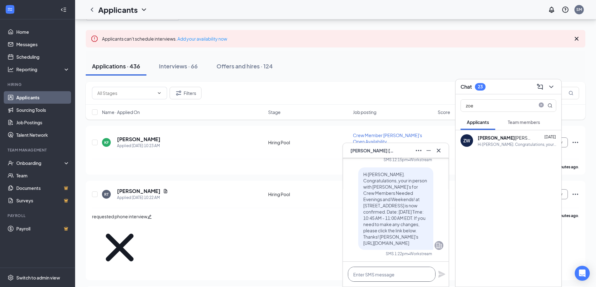
click at [385, 276] on textarea at bounding box center [392, 274] width 88 height 15
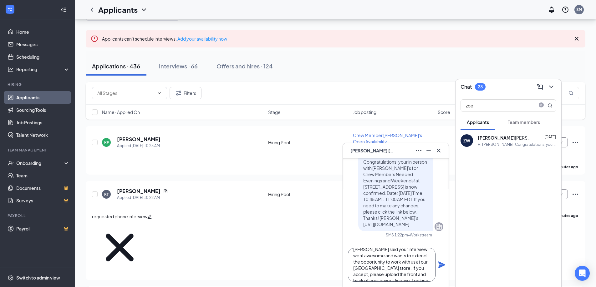
scroll to position [19, 0]
type textarea "Hi [PERSON_NAME], [PERSON_NAME] said your interview went awesome and wants to e…"
click at [441, 266] on icon "Plane" at bounding box center [441, 265] width 7 height 7
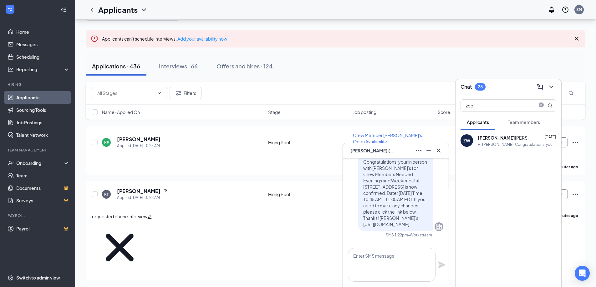
scroll to position [0, 0]
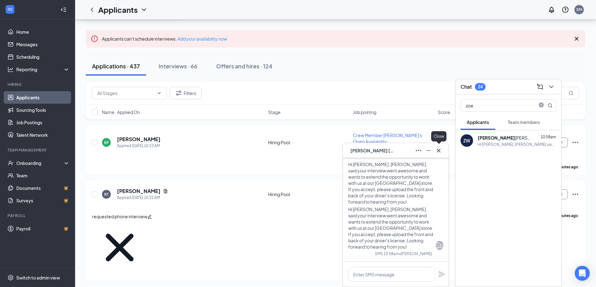
click at [438, 149] on icon "Cross" at bounding box center [439, 151] width 8 height 8
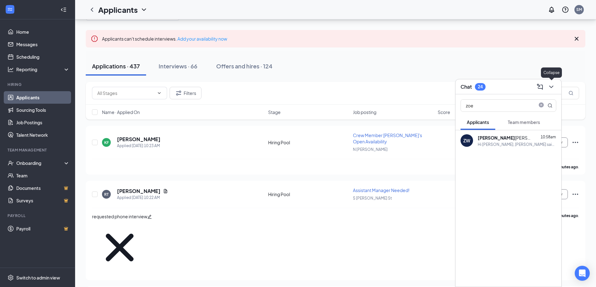
click at [553, 86] on icon "ChevronDown" at bounding box center [551, 87] width 4 height 3
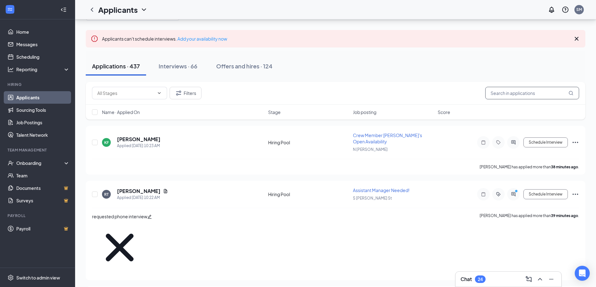
click at [520, 94] on input "text" at bounding box center [532, 93] width 94 height 13
click at [173, 67] on div "Interviews · 66" at bounding box center [178, 66] width 39 height 8
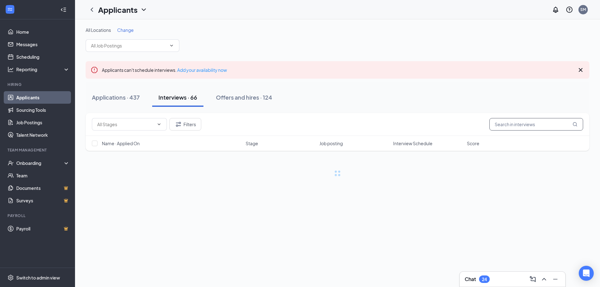
click at [519, 126] on input "text" at bounding box center [537, 124] width 94 height 13
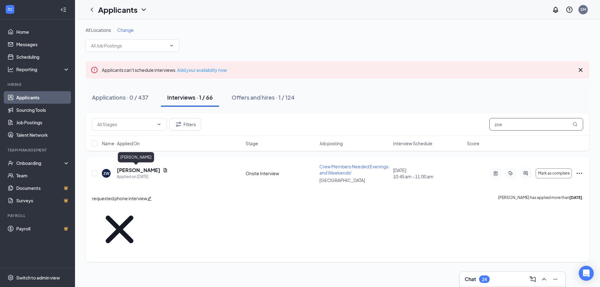
type input "zoe"
click at [126, 169] on h5 "[PERSON_NAME]" at bounding box center [138, 170] width 43 height 7
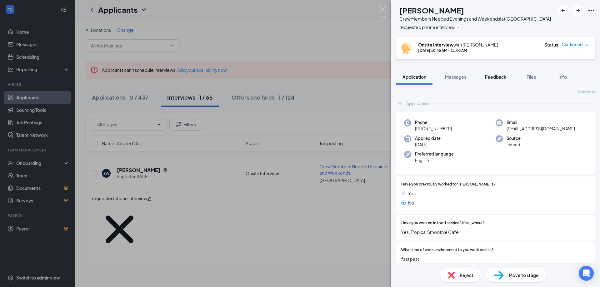
click at [487, 78] on span "Feedback" at bounding box center [495, 77] width 21 height 6
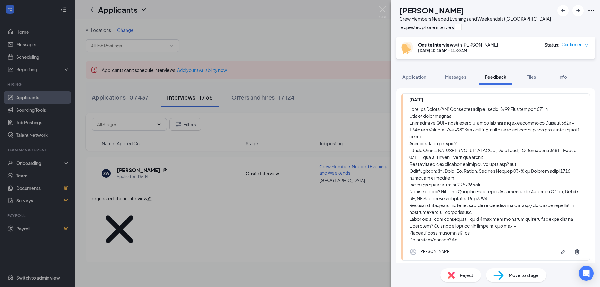
scroll to position [31, 0]
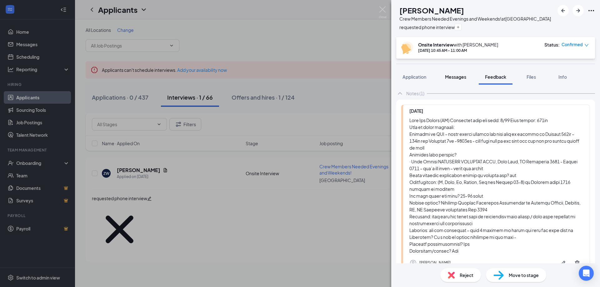
click at [459, 77] on span "Messages" at bounding box center [455, 77] width 21 height 6
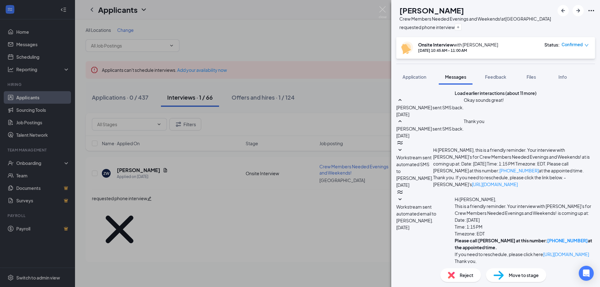
scroll to position [181, 0]
click at [382, 6] on img at bounding box center [383, 12] width 8 height 12
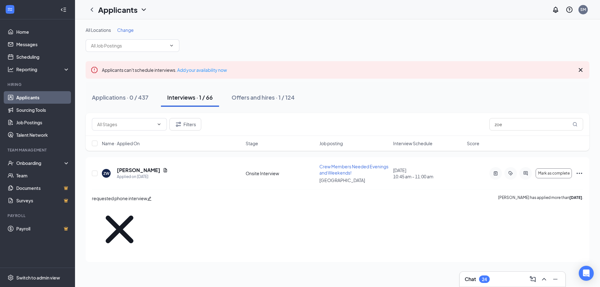
click at [499, 281] on div "Chat 24" at bounding box center [513, 280] width 96 height 10
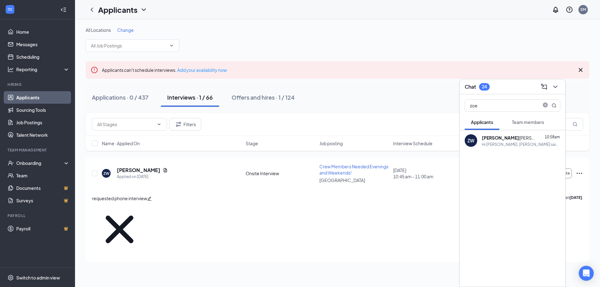
click at [494, 143] on div "Hi [PERSON_NAME], [PERSON_NAME] said your interview went awesome and wants to e…" at bounding box center [521, 144] width 78 height 5
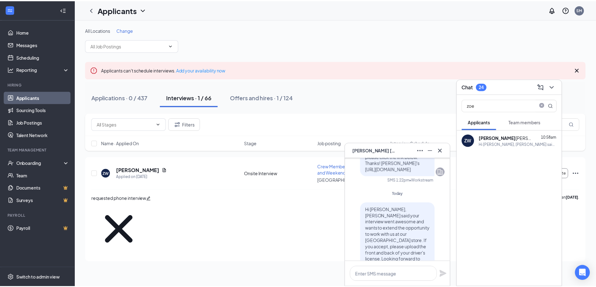
scroll to position [-125, 0]
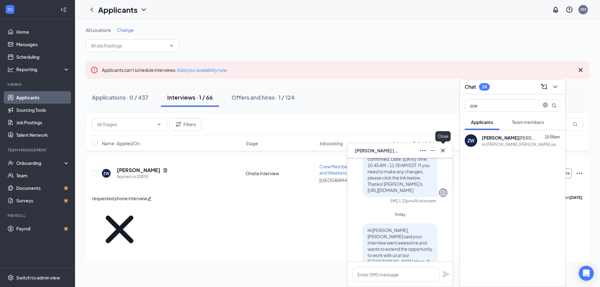
click at [444, 152] on icon "Cross" at bounding box center [443, 151] width 8 height 8
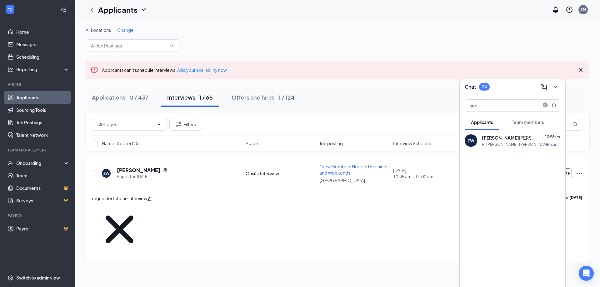
click at [535, 120] on span "Team members" at bounding box center [528, 122] width 32 height 6
click at [485, 123] on span "Applicants" at bounding box center [482, 122] width 22 height 6
click at [557, 85] on icon "ChevronDown" at bounding box center [556, 87] width 8 height 8
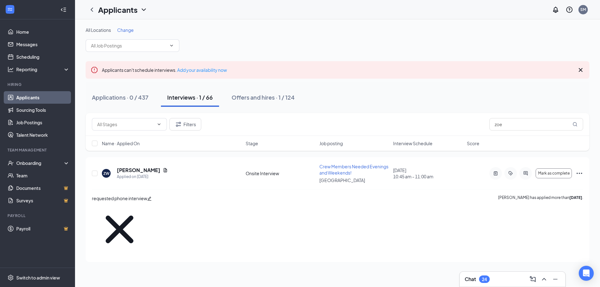
click at [25, 98] on link "Applicants" at bounding box center [42, 97] width 53 height 13
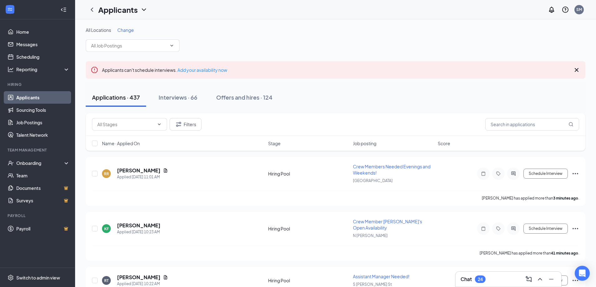
click at [500, 281] on div "Chat 24" at bounding box center [508, 280] width 96 height 10
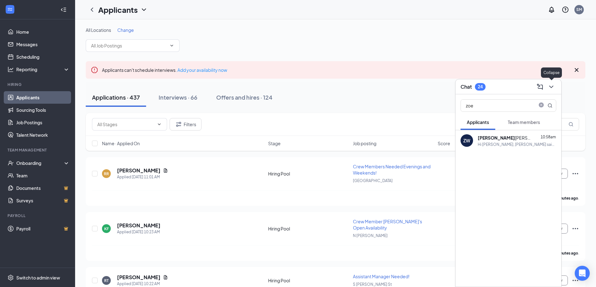
click at [554, 87] on icon "ChevronDown" at bounding box center [551, 87] width 8 height 8
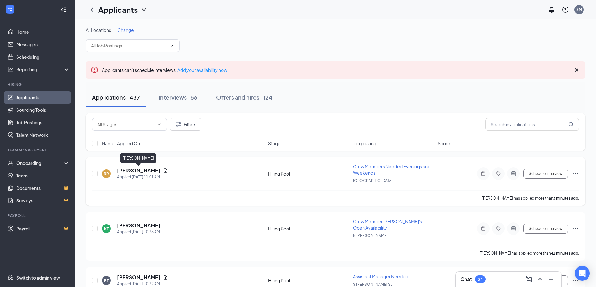
click at [131, 172] on h5 "[PERSON_NAME]" at bounding box center [138, 170] width 43 height 7
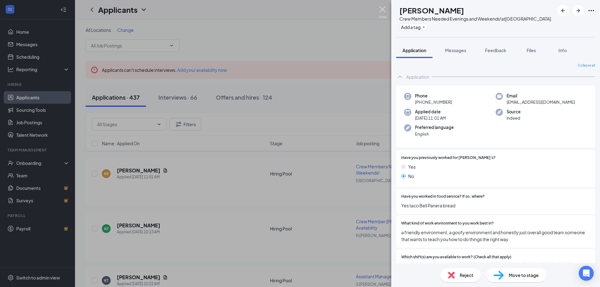
click at [384, 8] on img at bounding box center [383, 12] width 8 height 12
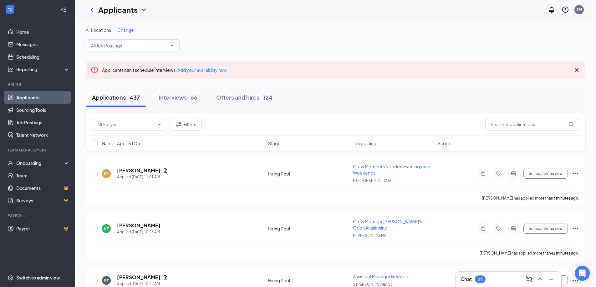
click at [500, 281] on div "Chat 24" at bounding box center [508, 280] width 96 height 10
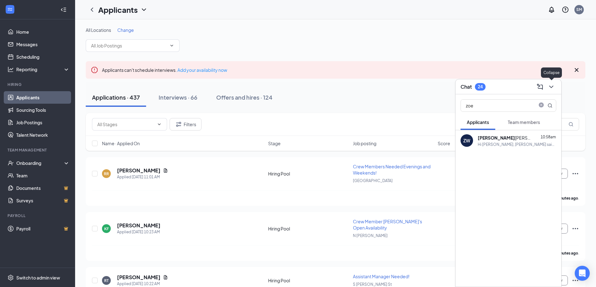
click at [553, 86] on icon "ChevronDown" at bounding box center [551, 87] width 8 height 8
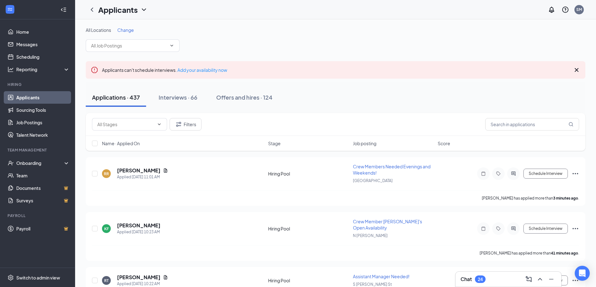
click at [491, 278] on div "Chat 24" at bounding box center [508, 280] width 96 height 10
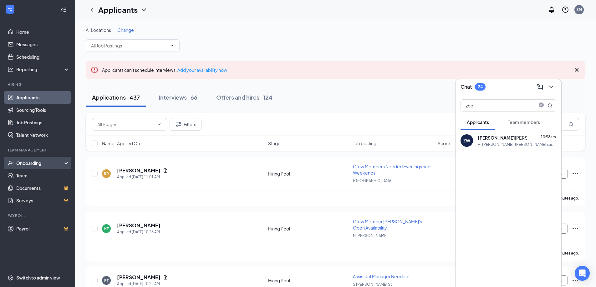
click at [23, 165] on div "Onboarding" at bounding box center [40, 163] width 48 height 6
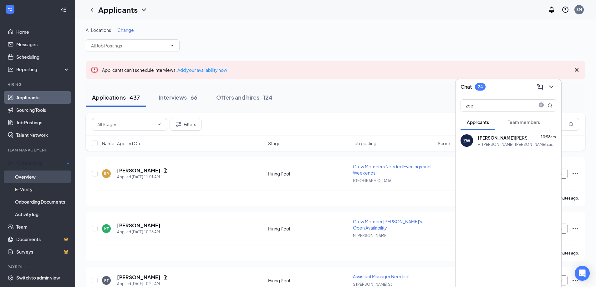
click at [23, 176] on link "Overview" at bounding box center [42, 177] width 55 height 13
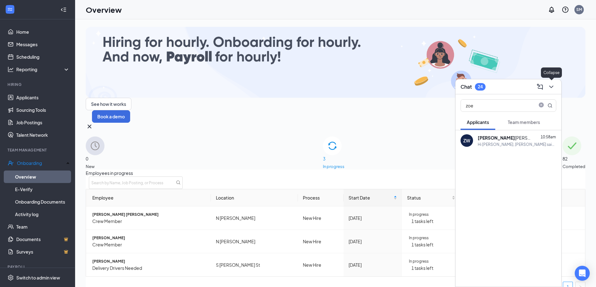
click at [550, 87] on icon "ChevronDown" at bounding box center [551, 87] width 4 height 3
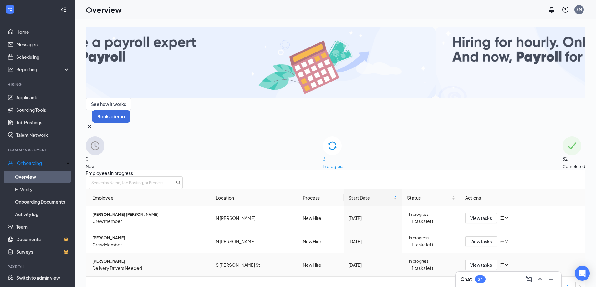
click at [499, 263] on icon "bars" at bounding box center [501, 265] width 5 height 5
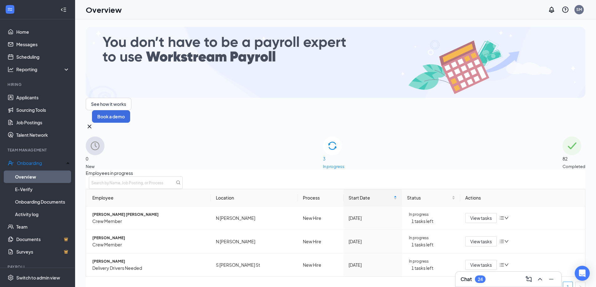
click at [418, 251] on div "Employees in progress Employee Location Process Start Date Status Actions [PERS…" at bounding box center [335, 233] width 499 height 127
click at [475, 215] on span "View tasks" at bounding box center [481, 218] width 22 height 7
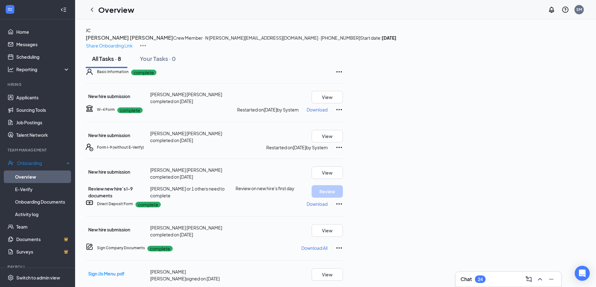
click at [22, 176] on link "Overview" at bounding box center [42, 177] width 55 height 13
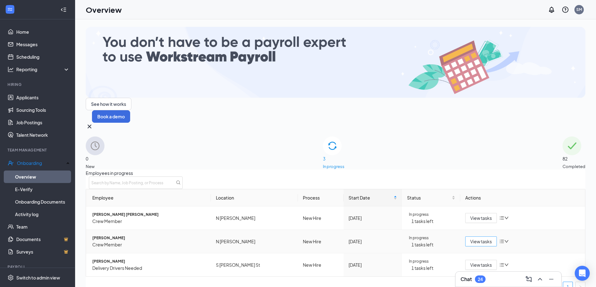
click at [478, 238] on span "View tasks" at bounding box center [481, 241] width 22 height 7
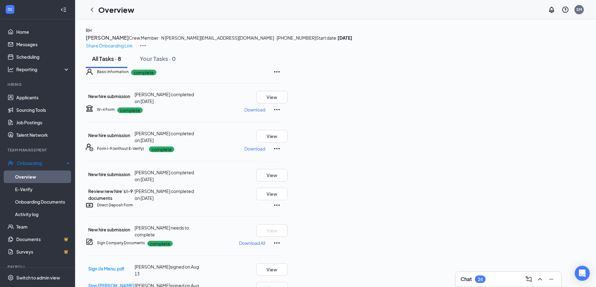
click at [21, 176] on link "Overview" at bounding box center [42, 177] width 55 height 13
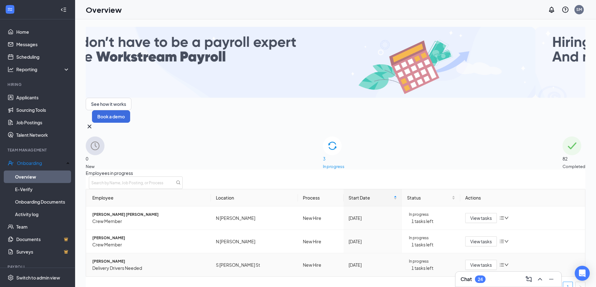
click at [114, 259] on span "[PERSON_NAME]" at bounding box center [149, 262] width 114 height 6
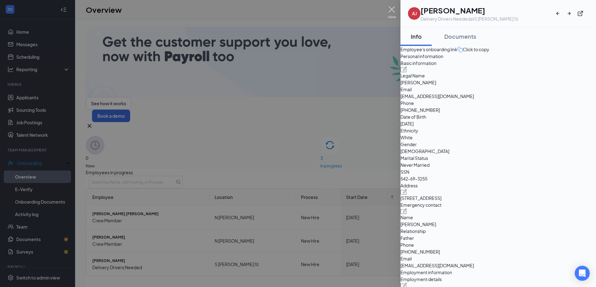
click at [389, 9] on img at bounding box center [392, 12] width 8 height 12
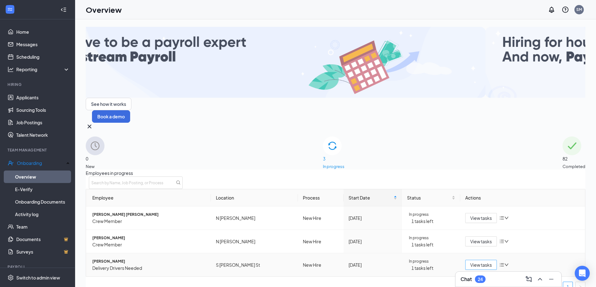
click at [478, 262] on span "View tasks" at bounding box center [481, 265] width 22 height 7
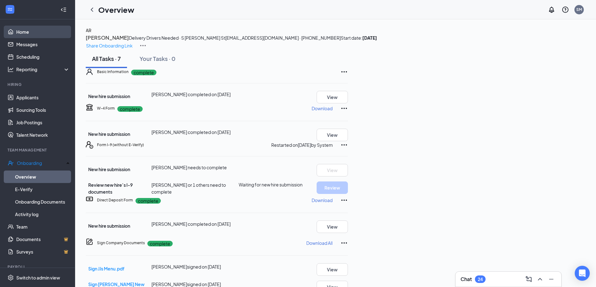
click at [24, 31] on link "Home" at bounding box center [42, 32] width 53 height 13
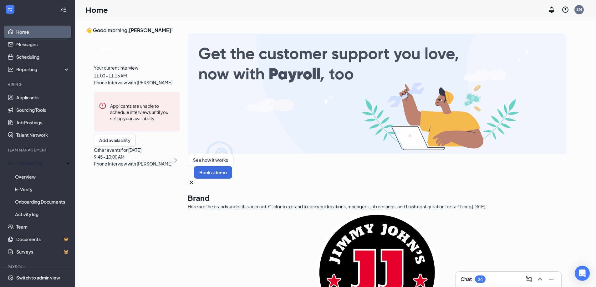
click at [495, 281] on div "Chat 24" at bounding box center [508, 280] width 96 height 10
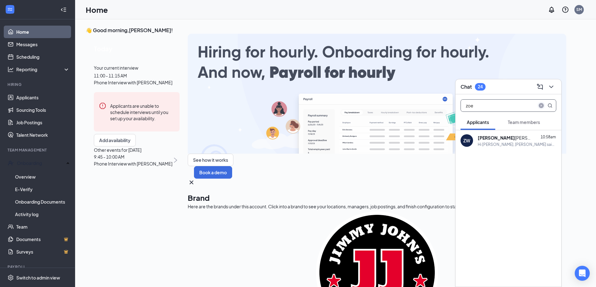
click at [543, 104] on icon "close-circle" at bounding box center [541, 105] width 5 height 5
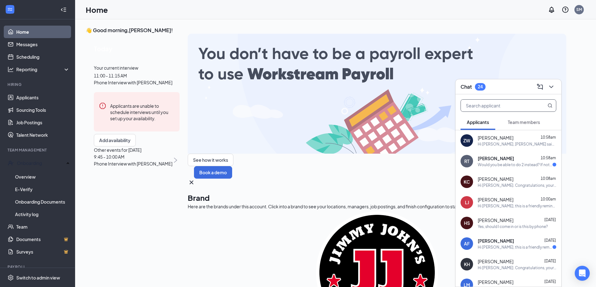
click at [493, 164] on div "Would you be able to do 2 instead? If not it's no problem." at bounding box center [515, 164] width 75 height 5
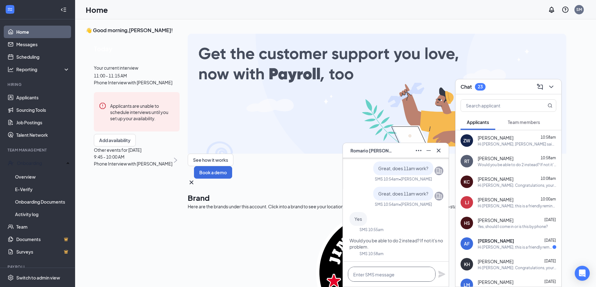
click at [371, 275] on textarea at bounding box center [392, 274] width 88 height 15
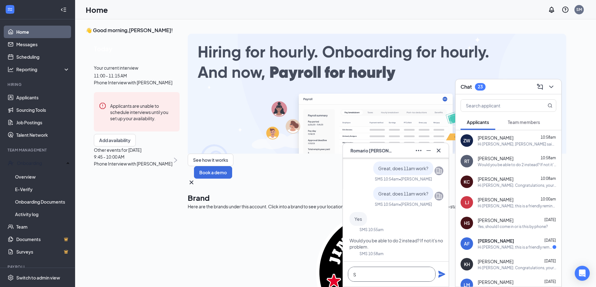
scroll to position [0, 0]
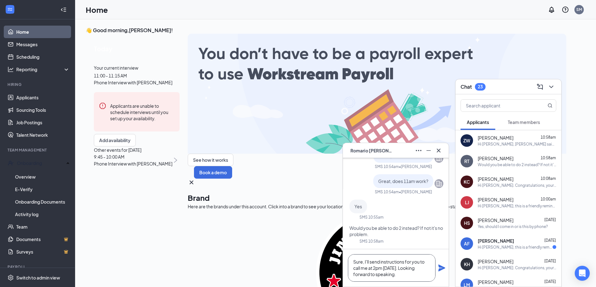
type textarea "Sure, I'll send instructions for you to call me at 2pm [DATE]. Looking forward …"
click at [441, 268] on icon "Plane" at bounding box center [441, 268] width 7 height 7
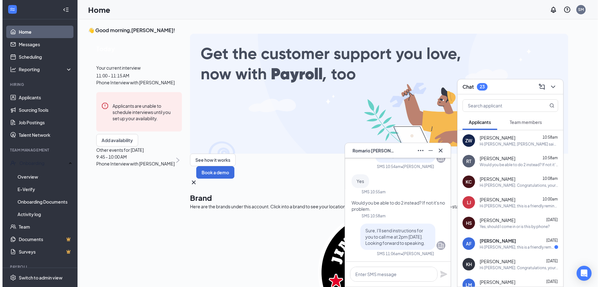
scroll to position [0, 0]
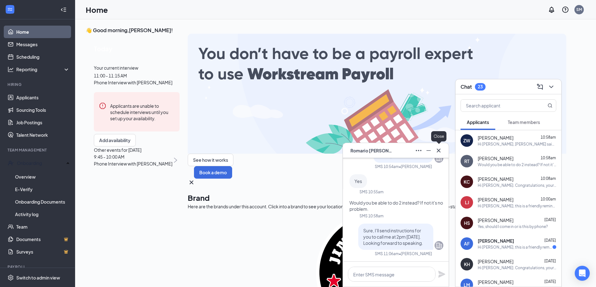
click at [440, 149] on icon "Cross" at bounding box center [439, 151] width 4 height 4
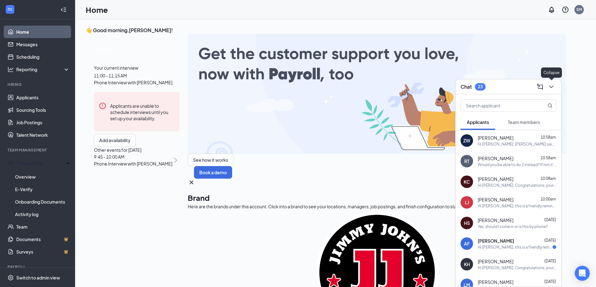
click at [552, 86] on icon "ChevronDown" at bounding box center [551, 87] width 4 height 3
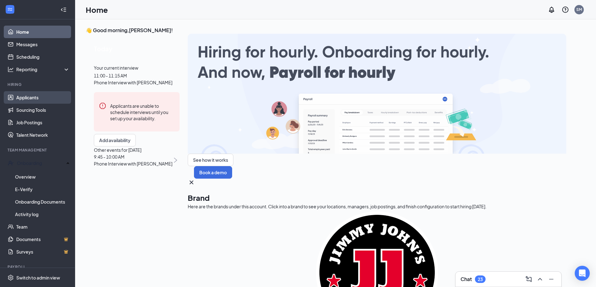
click at [35, 97] on link "Applicants" at bounding box center [42, 97] width 53 height 13
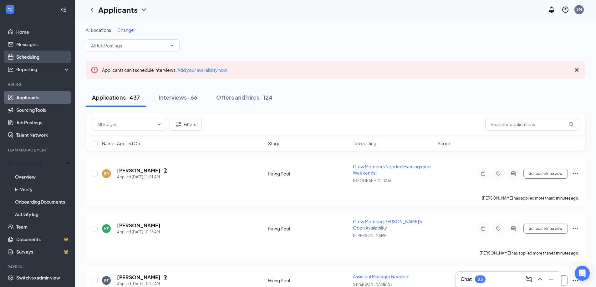
click at [26, 55] on link "Scheduling" at bounding box center [42, 57] width 53 height 13
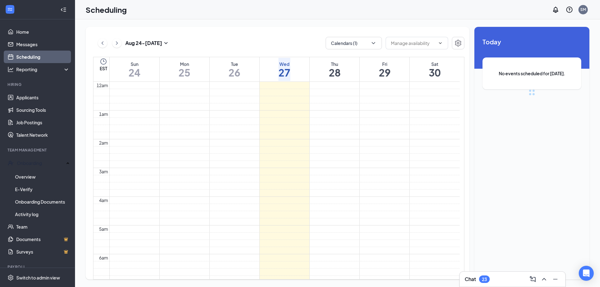
scroll to position [307, 0]
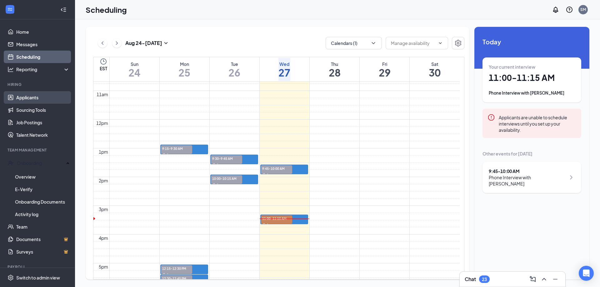
click at [23, 96] on link "Applicants" at bounding box center [42, 97] width 53 height 13
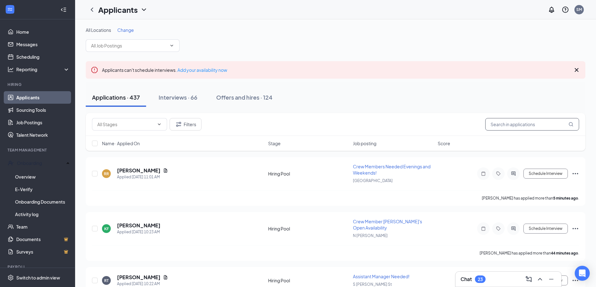
click at [497, 124] on input "text" at bounding box center [532, 124] width 94 height 13
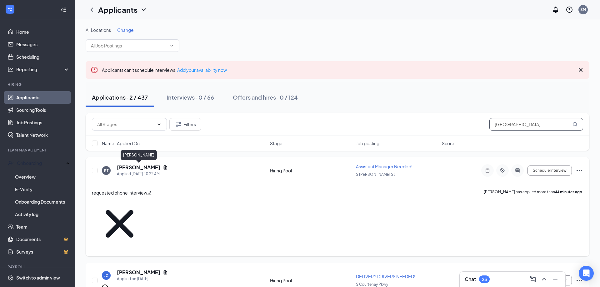
type input "[GEOGRAPHIC_DATA]"
click at [133, 167] on h5 "[PERSON_NAME]" at bounding box center [138, 167] width 43 height 7
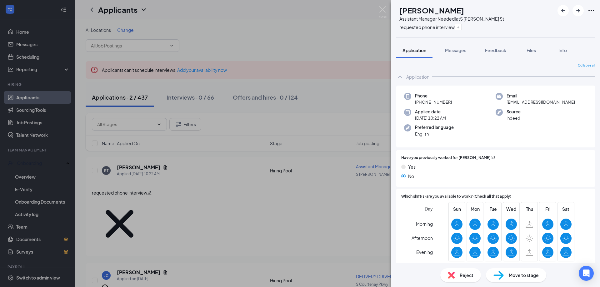
click at [522, 277] on span "Move to stage" at bounding box center [524, 275] width 30 height 7
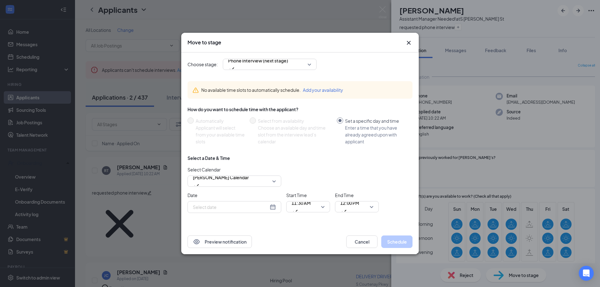
type input "[DATE]"
click at [311, 207] on span "11:30 AM" at bounding box center [301, 207] width 19 height 17
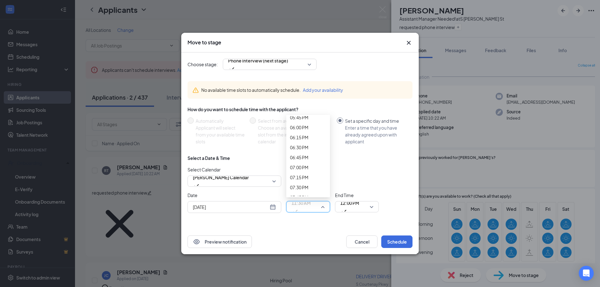
scroll to position [753, 0]
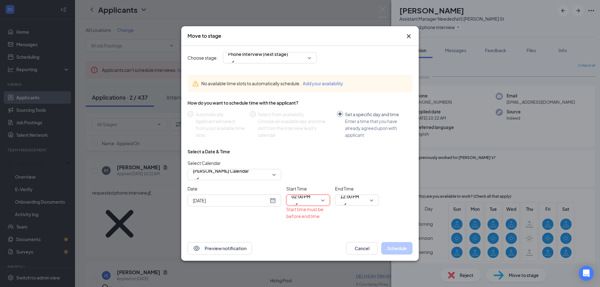
click at [347, 200] on span "12:00 PM" at bounding box center [350, 196] width 19 height 9
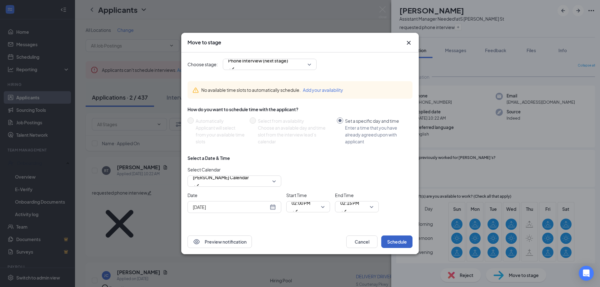
click at [398, 241] on button "Schedule" at bounding box center [397, 242] width 31 height 13
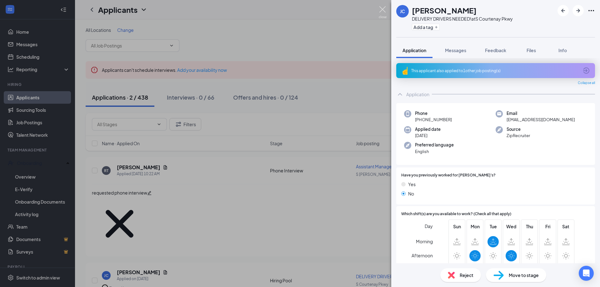
click at [382, 11] on img at bounding box center [383, 12] width 8 height 12
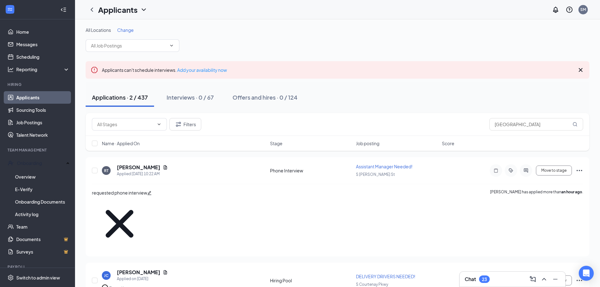
click at [497, 281] on div "Chat 23" at bounding box center [513, 280] width 96 height 10
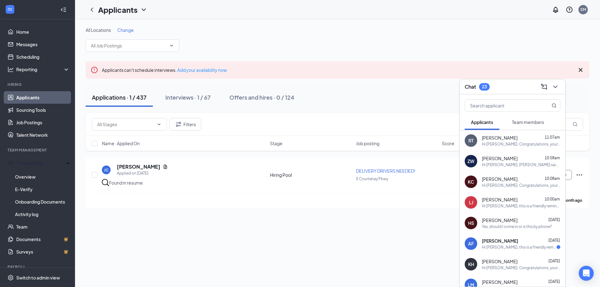
click at [497, 202] on span "[PERSON_NAME]" at bounding box center [500, 200] width 36 height 6
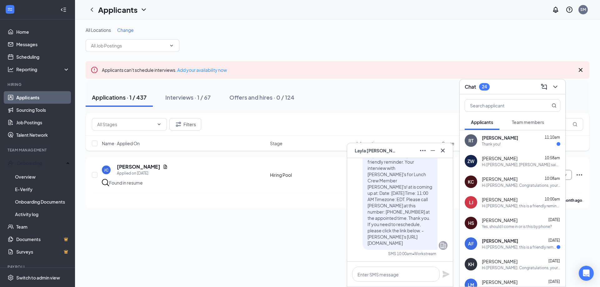
click at [507, 141] on span "[PERSON_NAME]" at bounding box center [500, 138] width 36 height 6
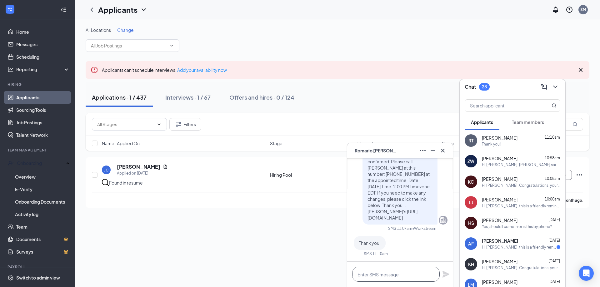
click at [387, 276] on textarea at bounding box center [396, 274] width 88 height 15
type textarea "Looking forward to it!"
click at [446, 271] on icon "Plane" at bounding box center [447, 275] width 8 height 8
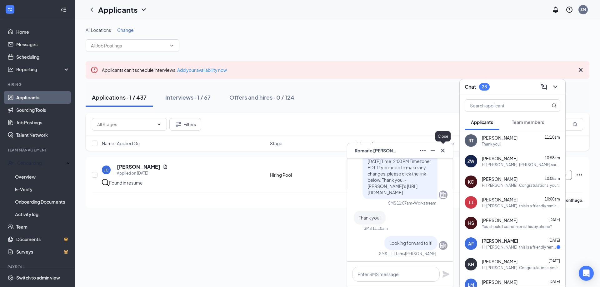
click at [445, 150] on icon "Cross" at bounding box center [443, 151] width 8 height 8
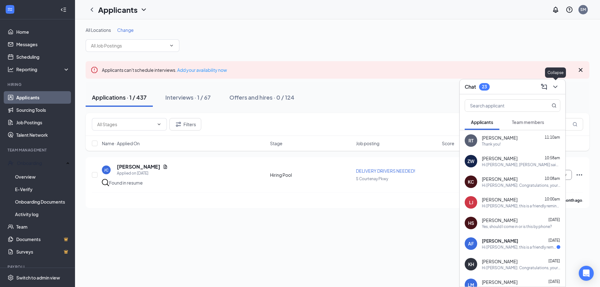
click at [555, 87] on icon "ChevronDown" at bounding box center [556, 87] width 8 height 8
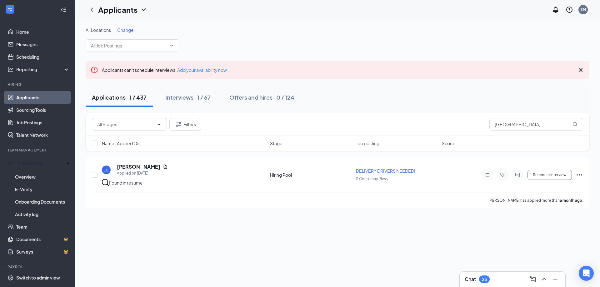
click at [505, 281] on div "Chat 23" at bounding box center [513, 280] width 96 height 10
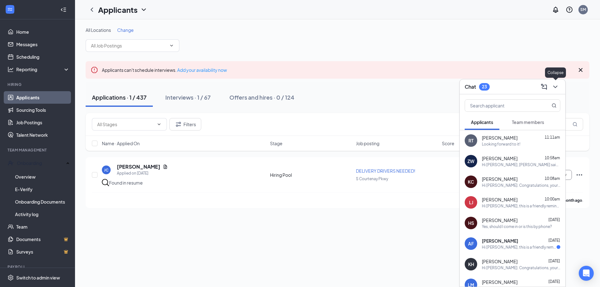
click at [556, 86] on icon "ChevronDown" at bounding box center [556, 87] width 8 height 8
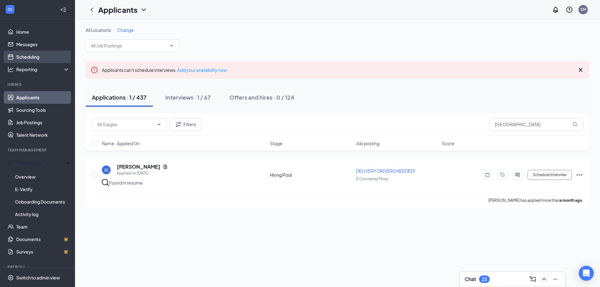
click at [24, 57] on link "Scheduling" at bounding box center [42, 57] width 53 height 13
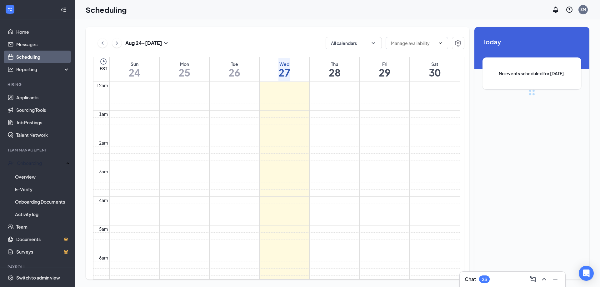
scroll to position [307, 0]
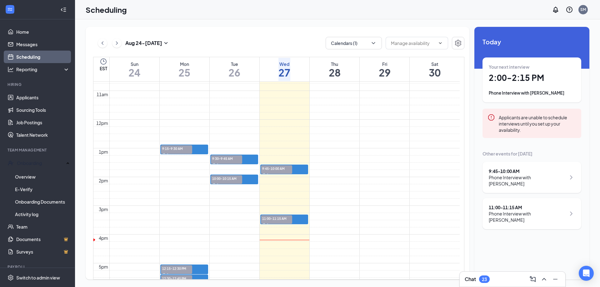
click at [526, 211] on div "Phone Interview with [PERSON_NAME]" at bounding box center [527, 217] width 77 height 13
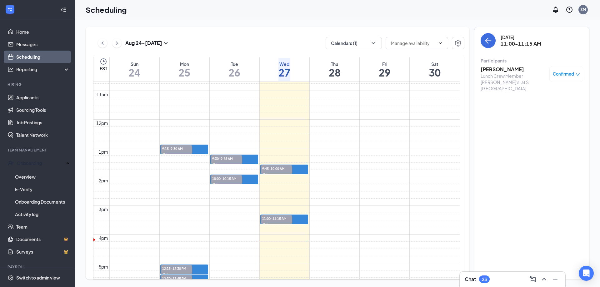
click at [562, 75] on span "Confirmed" at bounding box center [563, 74] width 21 height 6
click at [542, 122] on span "Mark as no-show" at bounding box center [541, 125] width 43 height 7
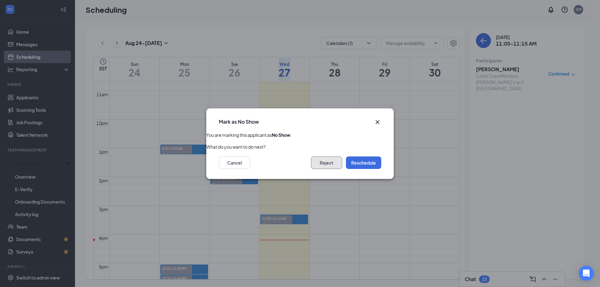
click at [327, 161] on button "Reject" at bounding box center [326, 163] width 31 height 13
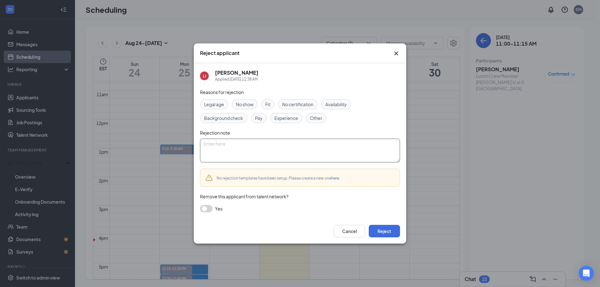
click at [211, 148] on textarea at bounding box center [300, 151] width 200 height 24
type textarea "NO SHOW FOR PHONE"
click at [245, 105] on span "No show" at bounding box center [245, 104] width 18 height 7
click at [382, 231] on button "Reject" at bounding box center [384, 231] width 31 height 13
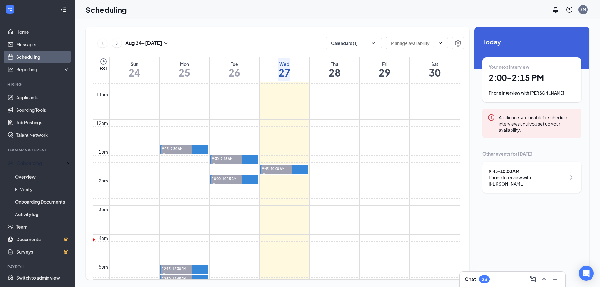
click at [512, 171] on div "9:45 - 10:00 AM" at bounding box center [527, 171] width 77 height 6
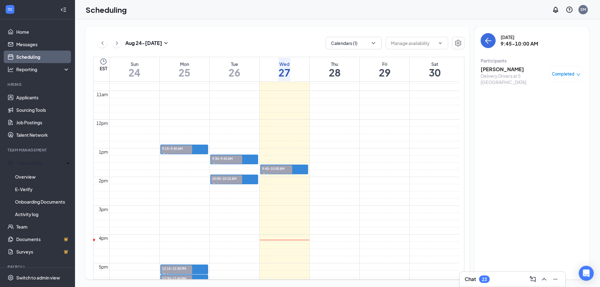
click at [503, 71] on h3 "[PERSON_NAME]" at bounding box center [514, 69] width 66 height 7
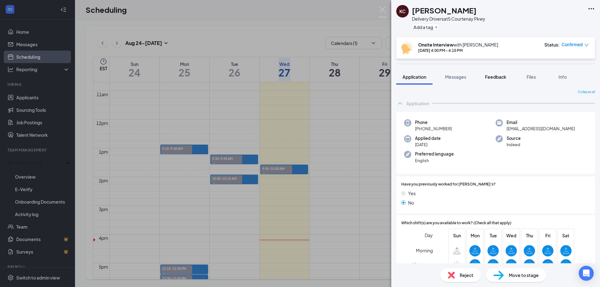
click at [502, 75] on span "Feedback" at bounding box center [495, 77] width 21 height 6
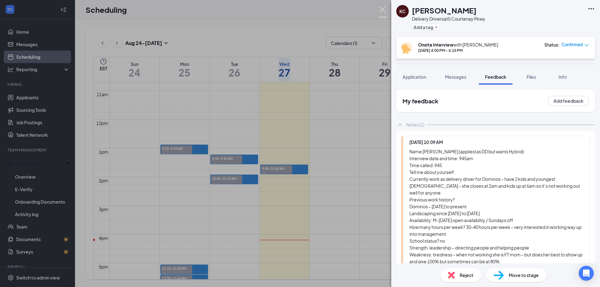
click at [382, 8] on img at bounding box center [383, 12] width 8 height 12
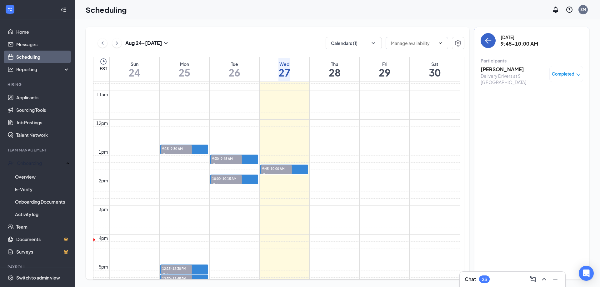
click at [486, 39] on icon "ArrowLeft" at bounding box center [489, 41] width 8 height 8
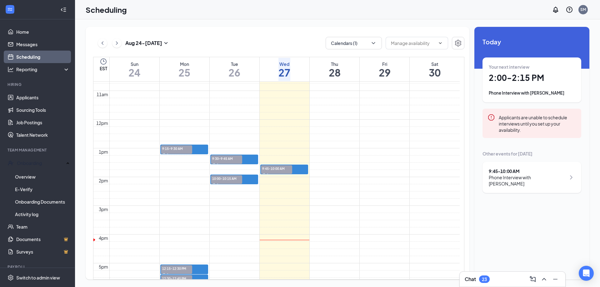
click at [516, 76] on h1 "2:00 - 2:15 PM" at bounding box center [532, 78] width 86 height 11
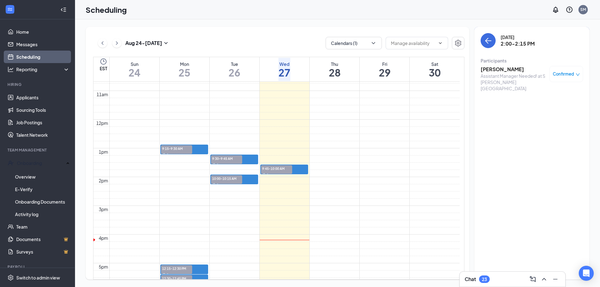
drag, startPoint x: 500, startPoint y: 70, endPoint x: 534, endPoint y: 68, distance: 34.1
click at [534, 68] on h3 "[PERSON_NAME]" at bounding box center [514, 69] width 66 height 7
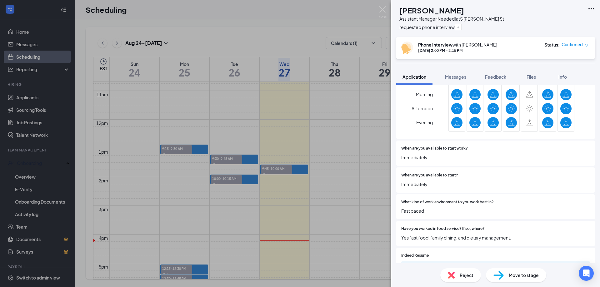
scroll to position [188, 0]
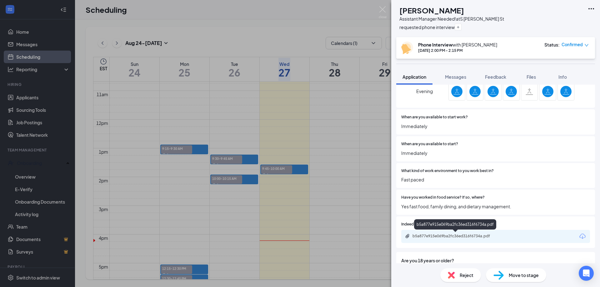
click at [443, 235] on div "b5a877e915e069ba2fc36ed316f6734a.pdf" at bounding box center [457, 236] width 88 height 5
click at [382, 9] on img at bounding box center [383, 12] width 8 height 12
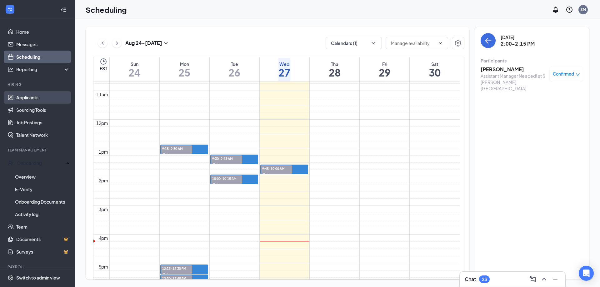
click at [26, 97] on link "Applicants" at bounding box center [42, 97] width 53 height 13
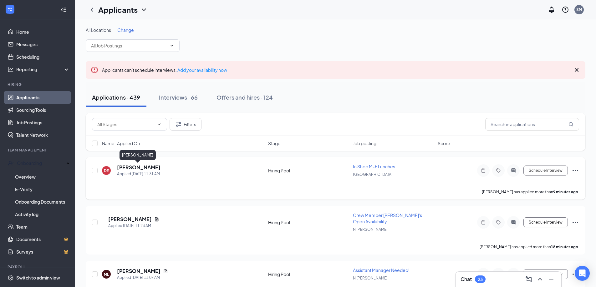
click at [128, 166] on h5 "[PERSON_NAME]" at bounding box center [138, 167] width 43 height 7
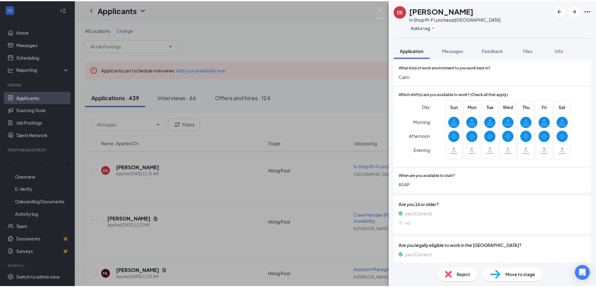
scroll to position [156, 0]
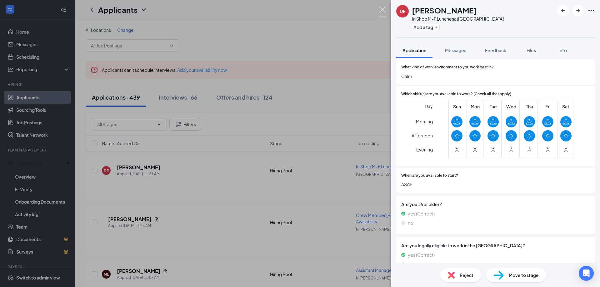
click at [383, 10] on img at bounding box center [383, 12] width 8 height 12
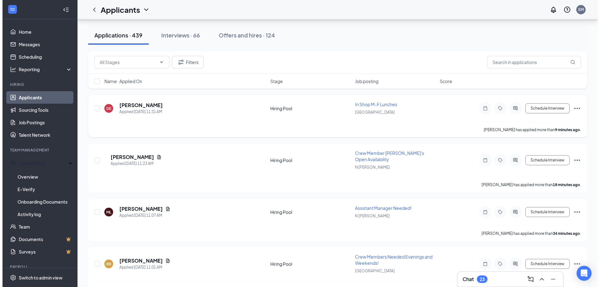
scroll to position [63, 0]
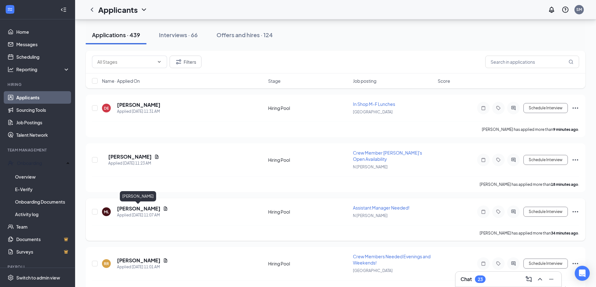
click at [138, 207] on h5 "[PERSON_NAME]" at bounding box center [138, 208] width 43 height 7
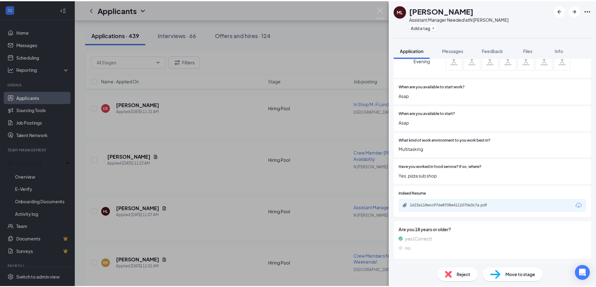
scroll to position [219, 0]
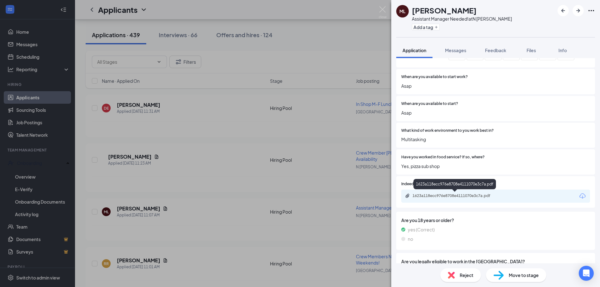
click at [443, 195] on div "1623a118ecc976e8708e4111070e3c7a.pdf" at bounding box center [457, 196] width 88 height 5
click at [382, 9] on img at bounding box center [383, 12] width 8 height 12
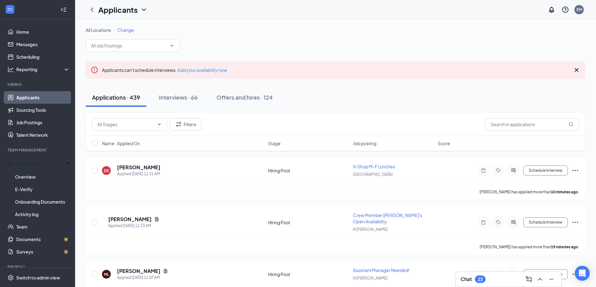
click at [487, 280] on div "Chat 23" at bounding box center [508, 280] width 96 height 10
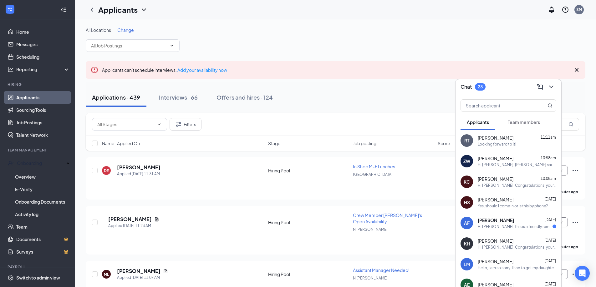
click at [484, 159] on span "[PERSON_NAME]" at bounding box center [496, 158] width 36 height 6
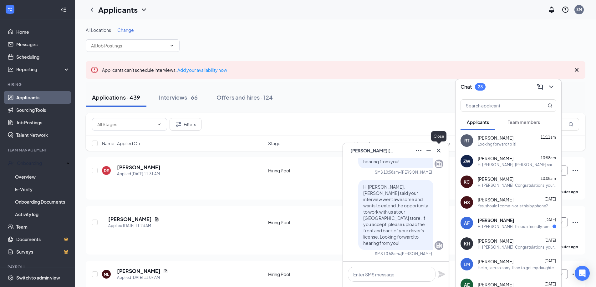
click at [438, 149] on icon "Cross" at bounding box center [439, 151] width 8 height 8
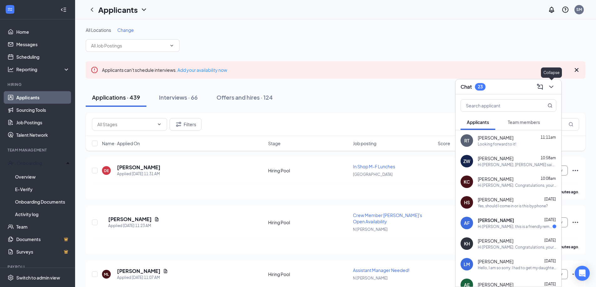
click at [553, 87] on icon "ChevronDown" at bounding box center [551, 87] width 8 height 8
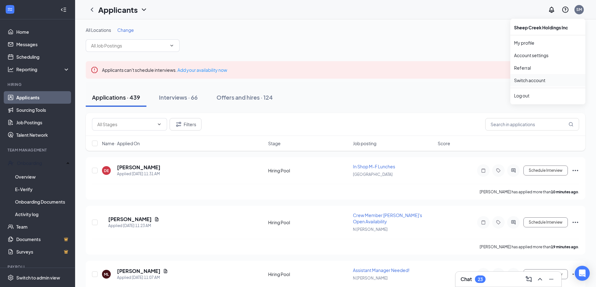
click at [534, 81] on link "Switch account" at bounding box center [529, 81] width 31 height 6
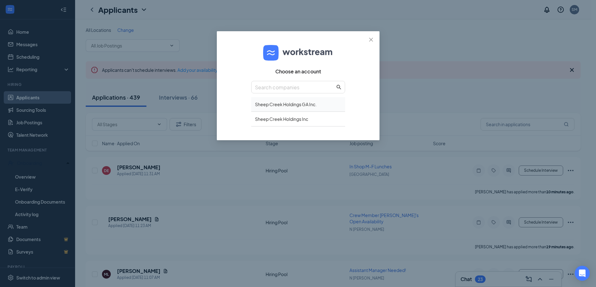
click at [296, 106] on div "Sheep Creek Holdings GA Inc." at bounding box center [298, 104] width 94 height 15
